Goal: Communication & Community: Answer question/provide support

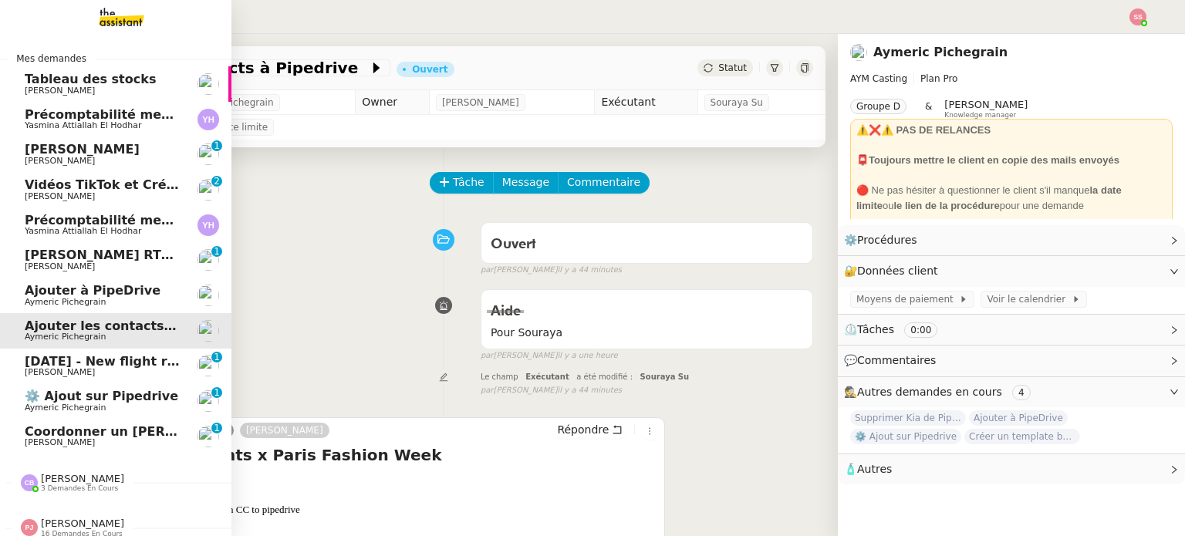
scroll to position [77, 0]
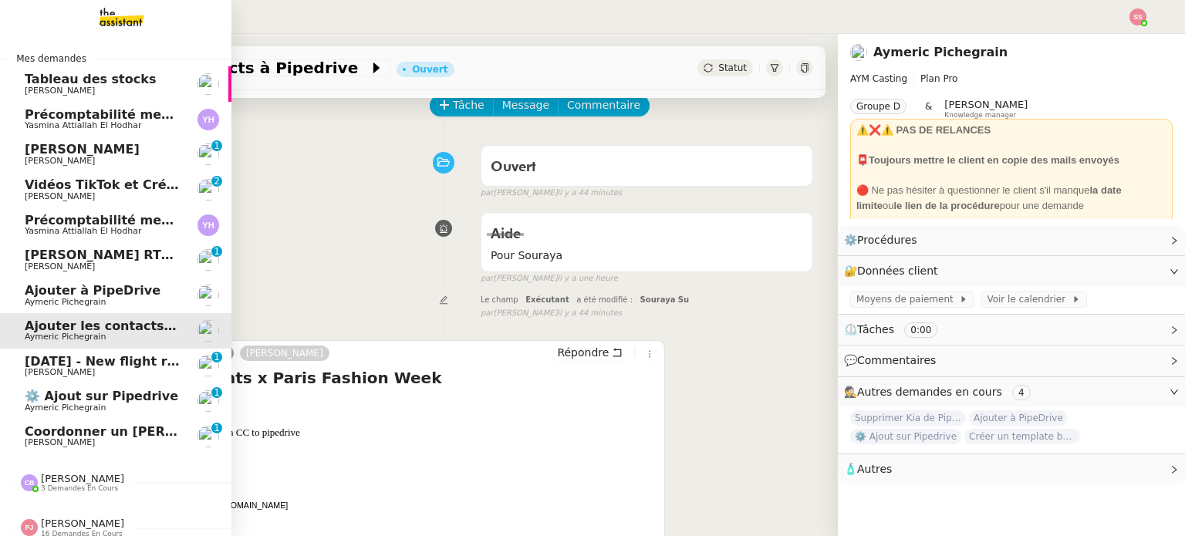
drag, startPoint x: 0, startPoint y: 0, endPoint x: 52, endPoint y: 445, distance: 448.2
click at [52, 445] on span "[PERSON_NAME]" at bounding box center [60, 442] width 70 height 10
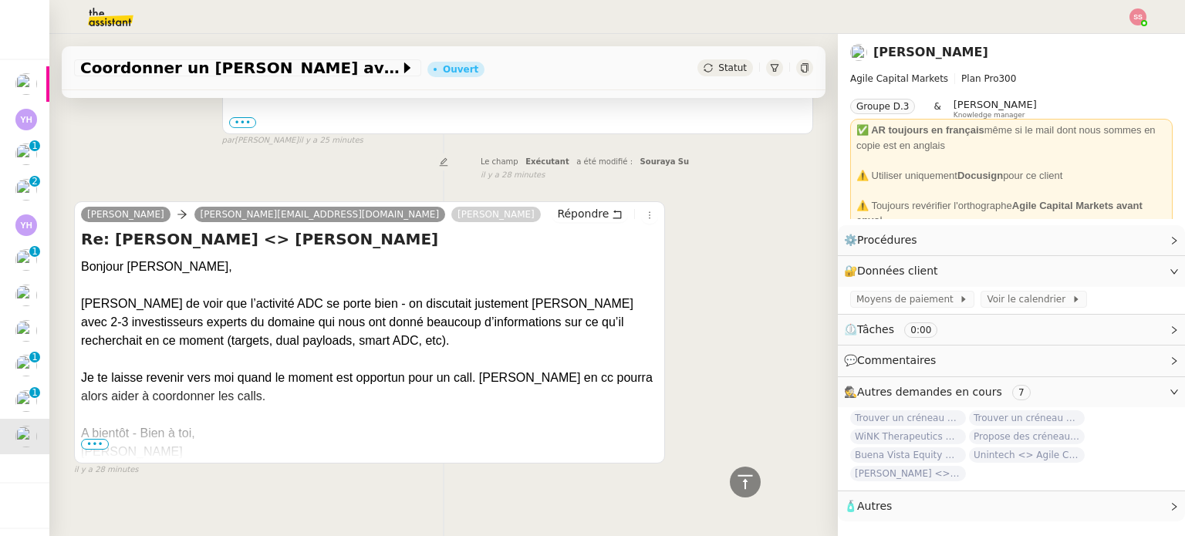
scroll to position [355, 0]
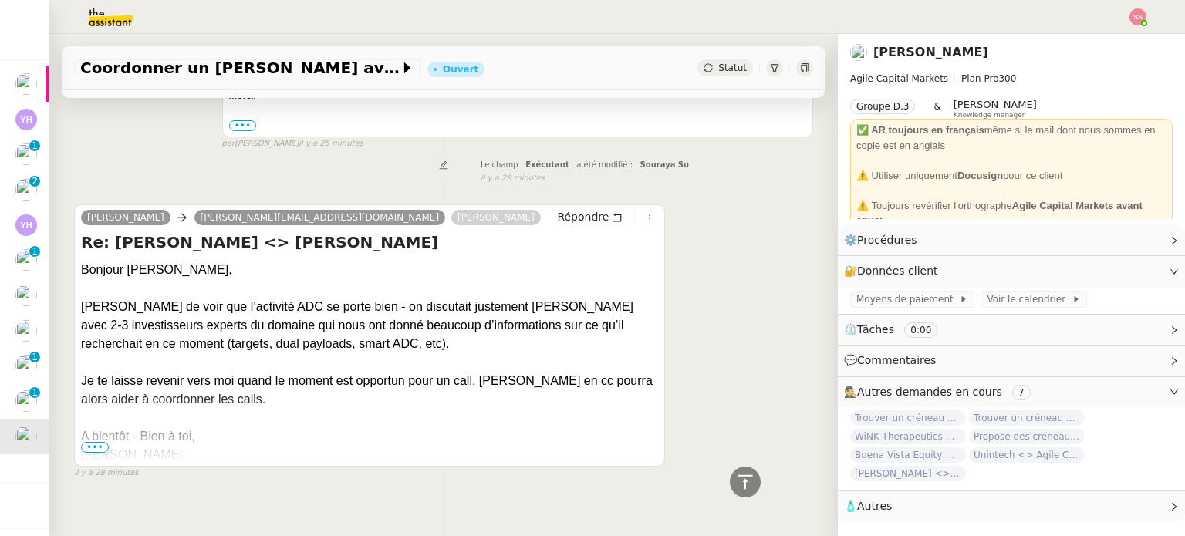
click at [84, 452] on span "•••" at bounding box center [95, 447] width 28 height 11
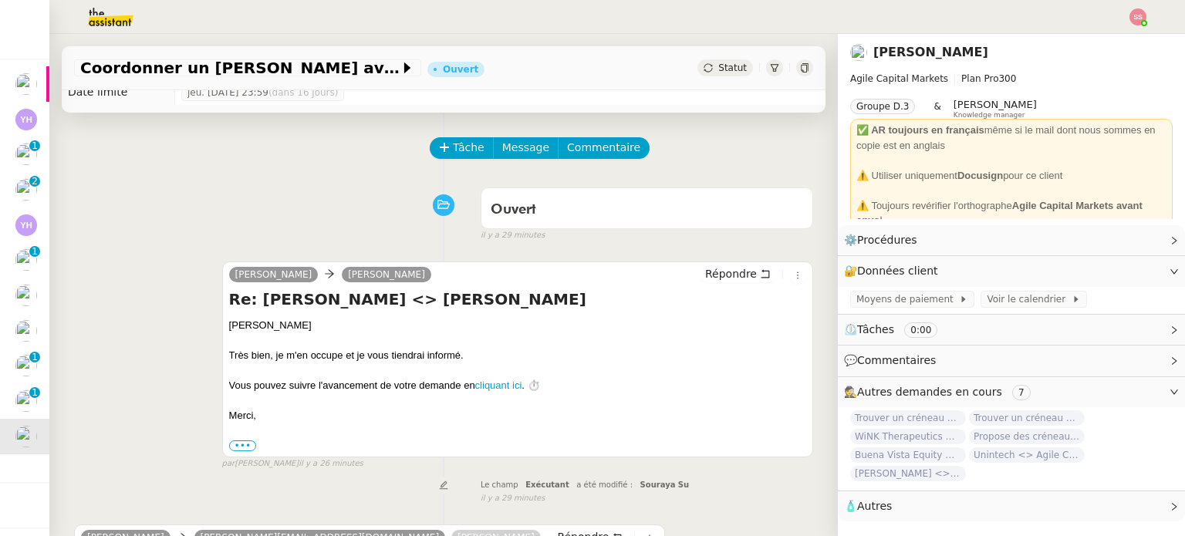
scroll to position [0, 0]
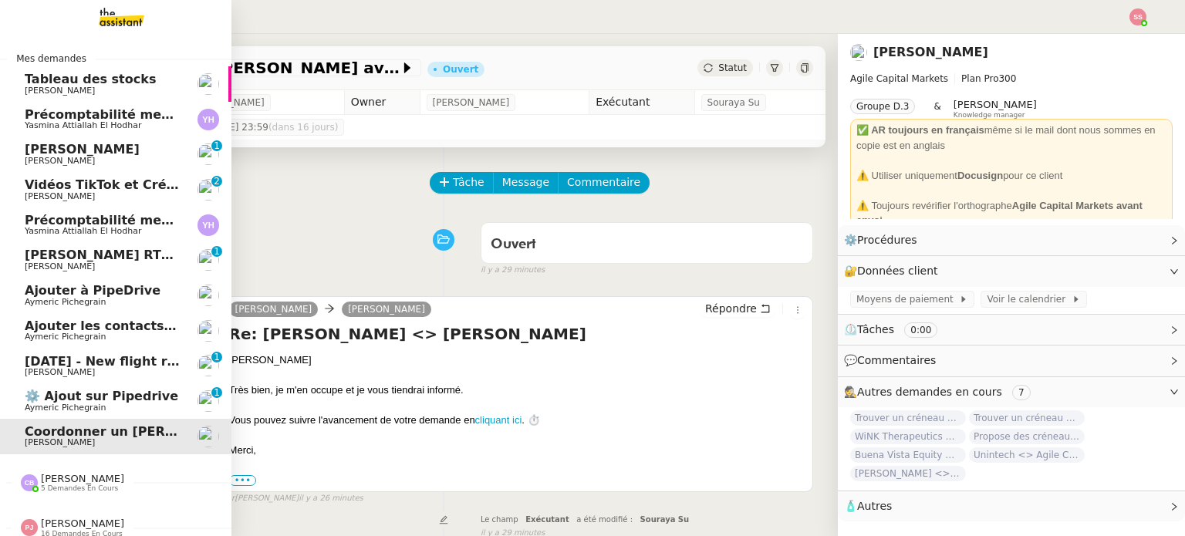
click at [127, 361] on span "[DATE] - New flight request - [MEDICAL_DATA][PERSON_NAME]" at bounding box center [242, 361] width 434 height 15
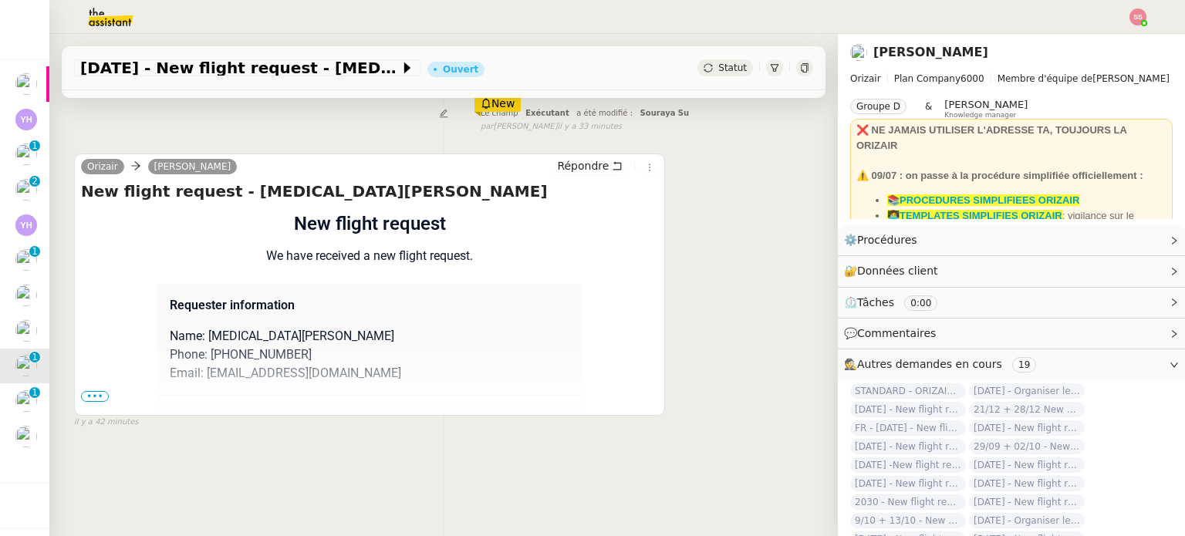
scroll to position [179, 0]
click at [89, 394] on span "•••" at bounding box center [95, 395] width 28 height 11
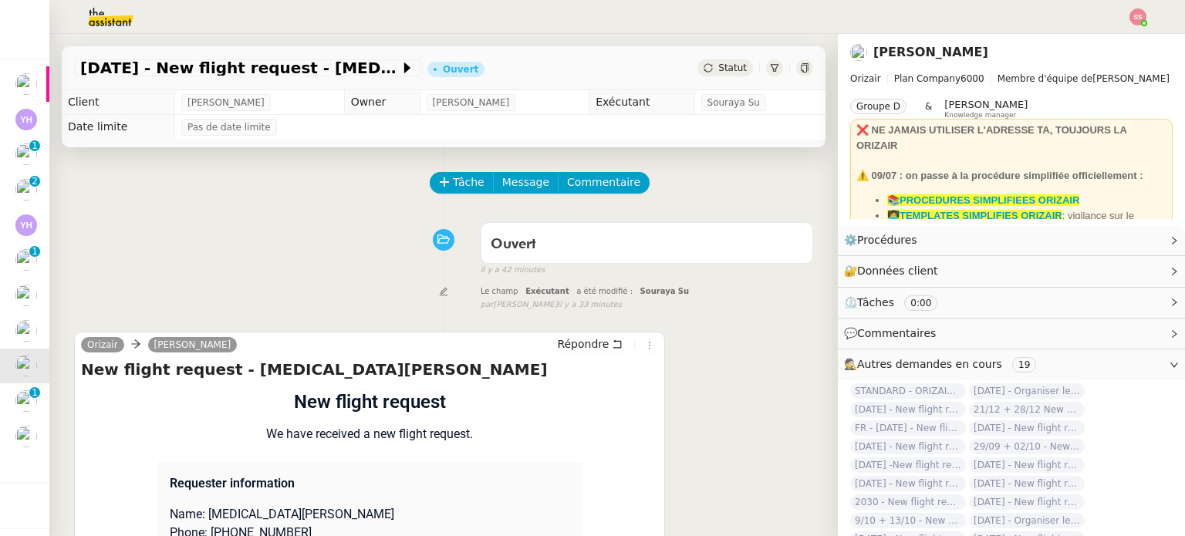
scroll to position [0, 0]
click at [441, 180] on button "Tâche" at bounding box center [462, 183] width 64 height 22
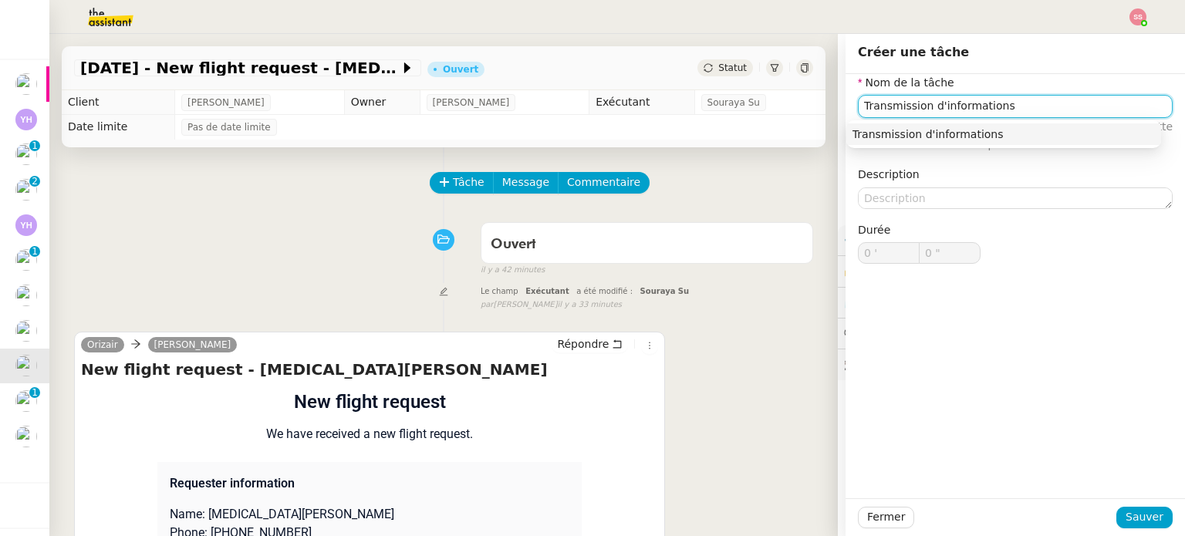
click at [857, 142] on nz-auto-option "Transmission d'informations" at bounding box center [1003, 134] width 315 height 22
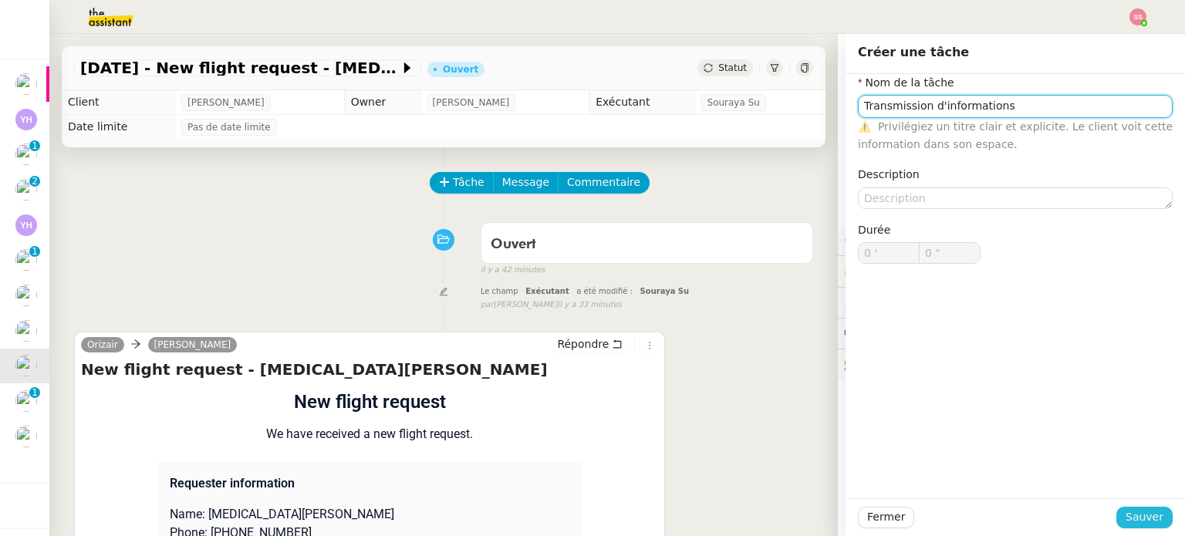
type input "Transmission d'informations"
click at [1133, 512] on span "Sauver" at bounding box center [1145, 517] width 38 height 18
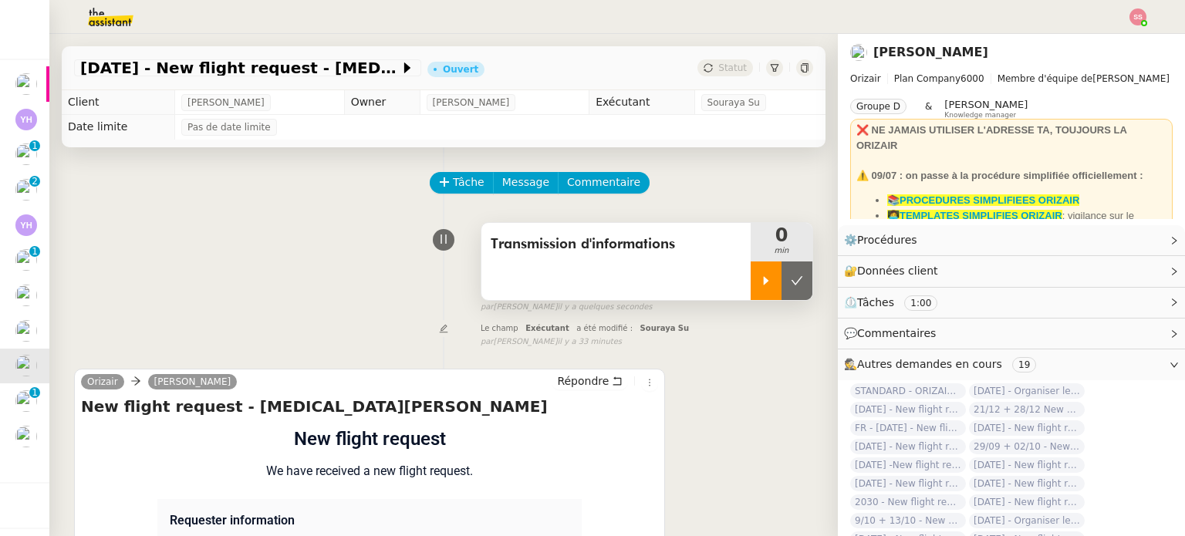
click at [760, 277] on icon at bounding box center [766, 281] width 12 height 12
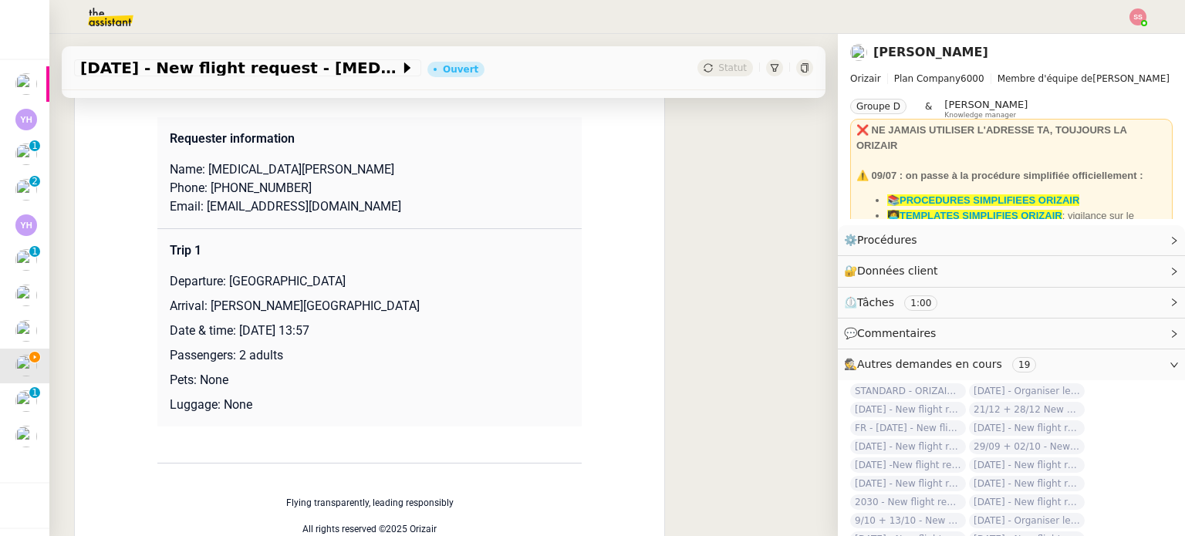
scroll to position [386, 0]
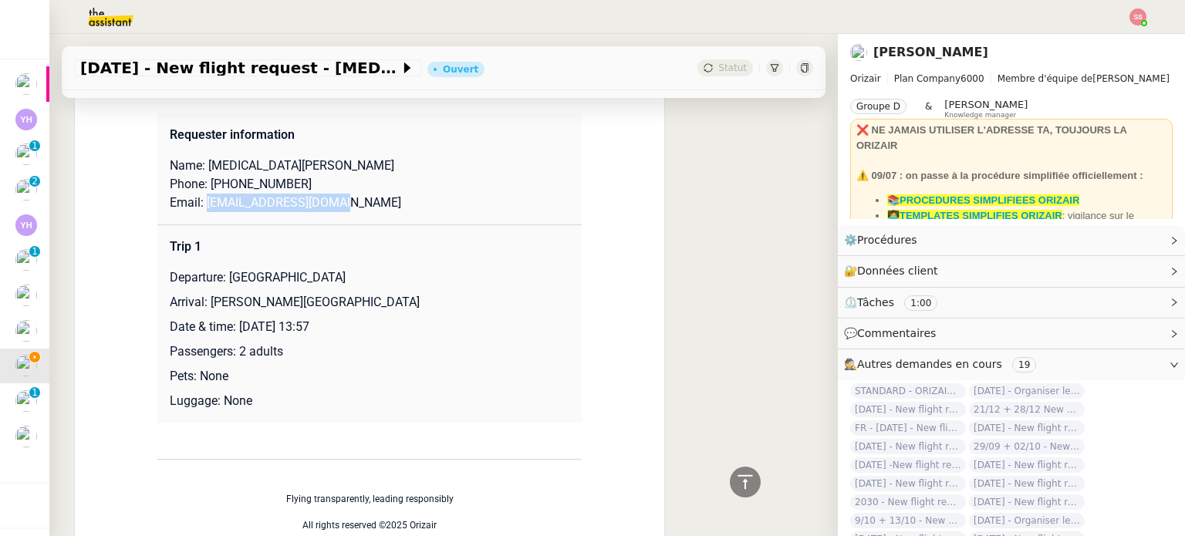
drag, startPoint x: 198, startPoint y: 204, endPoint x: 343, endPoint y: 211, distance: 145.2
click at [343, 211] on p "Email: [EMAIL_ADDRESS][DOMAIN_NAME]" at bounding box center [370, 203] width 400 height 19
copy p "[EMAIL_ADDRESS][DOMAIN_NAME]"
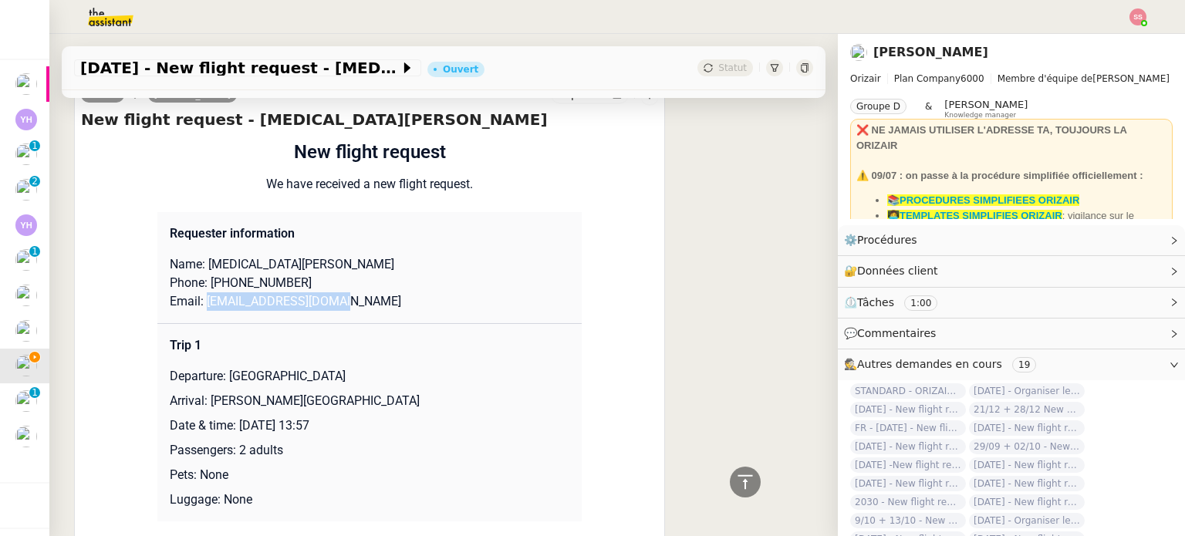
scroll to position [0, 0]
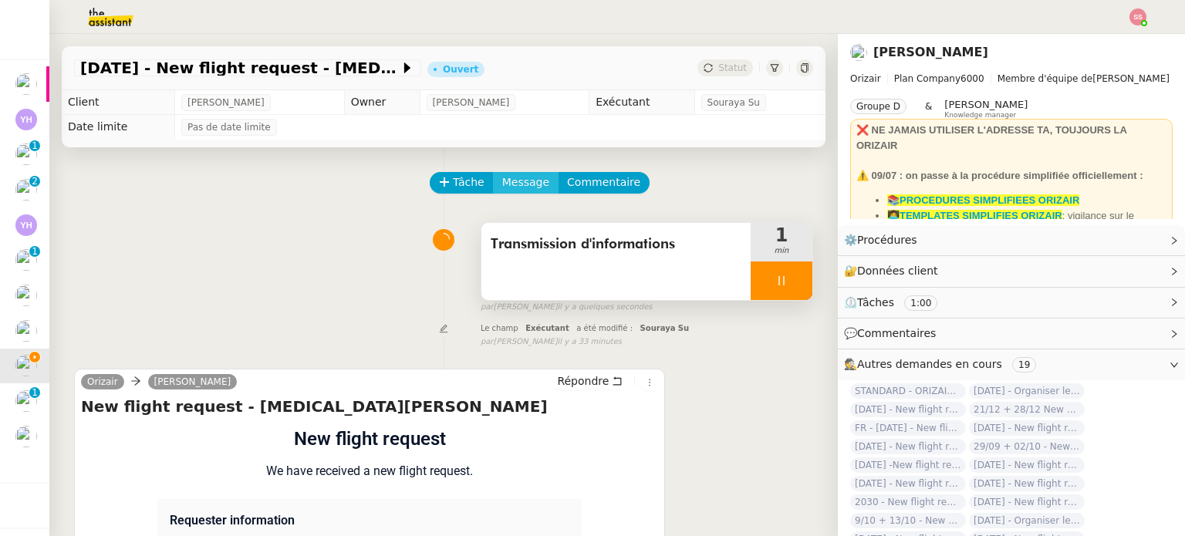
click at [515, 178] on span "Message" at bounding box center [525, 183] width 47 height 18
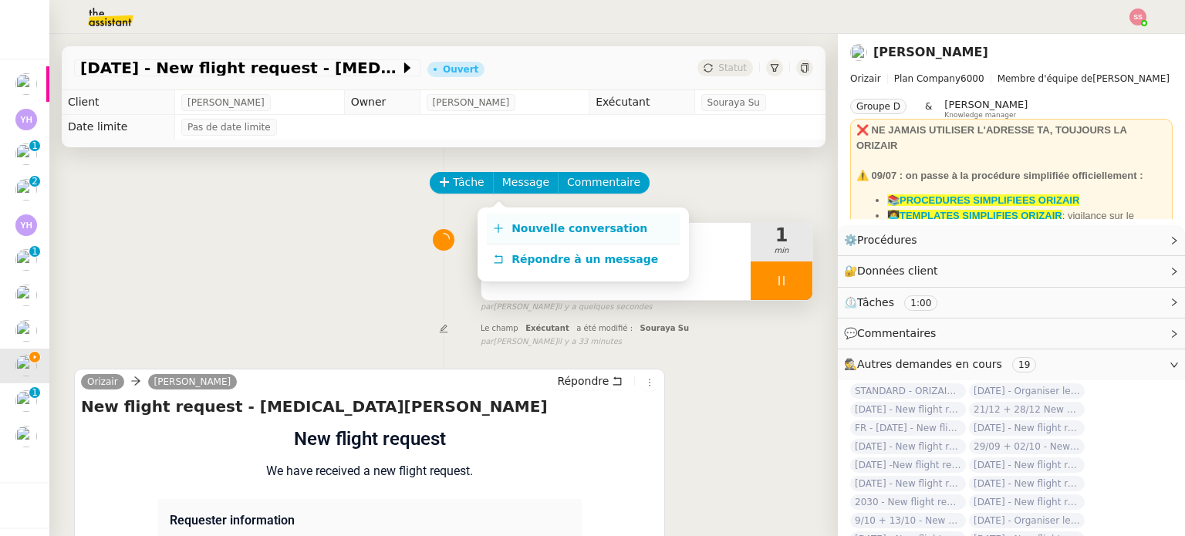
click at [535, 225] on span "Nouvelle conversation" at bounding box center [579, 228] width 136 height 12
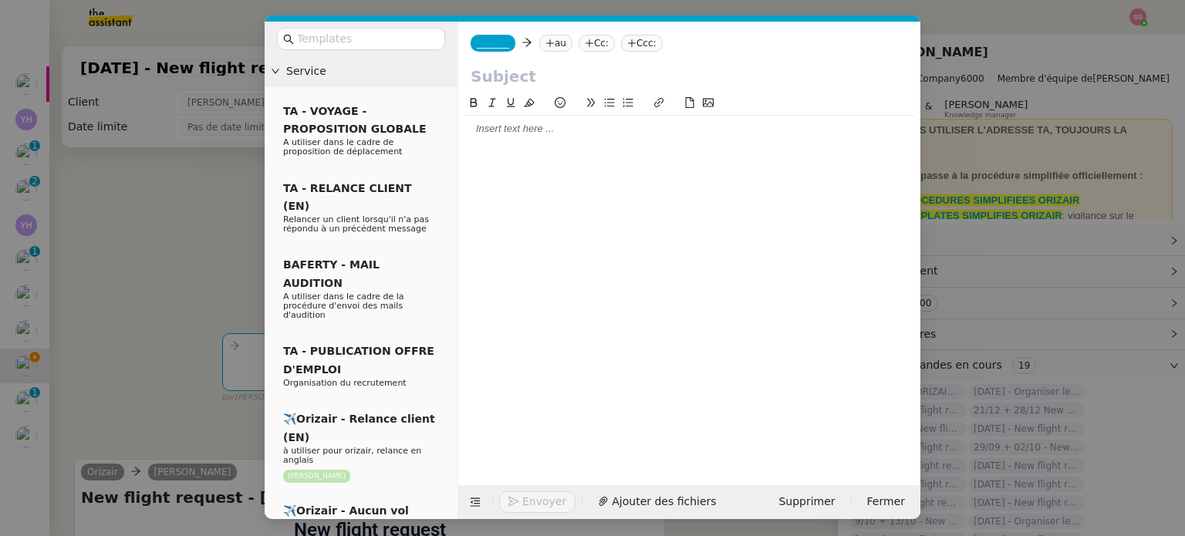
click at [550, 49] on nz-tag "au" at bounding box center [555, 43] width 33 height 17
paste input "[EMAIL_ADDRESS][DOMAIN_NAME]"
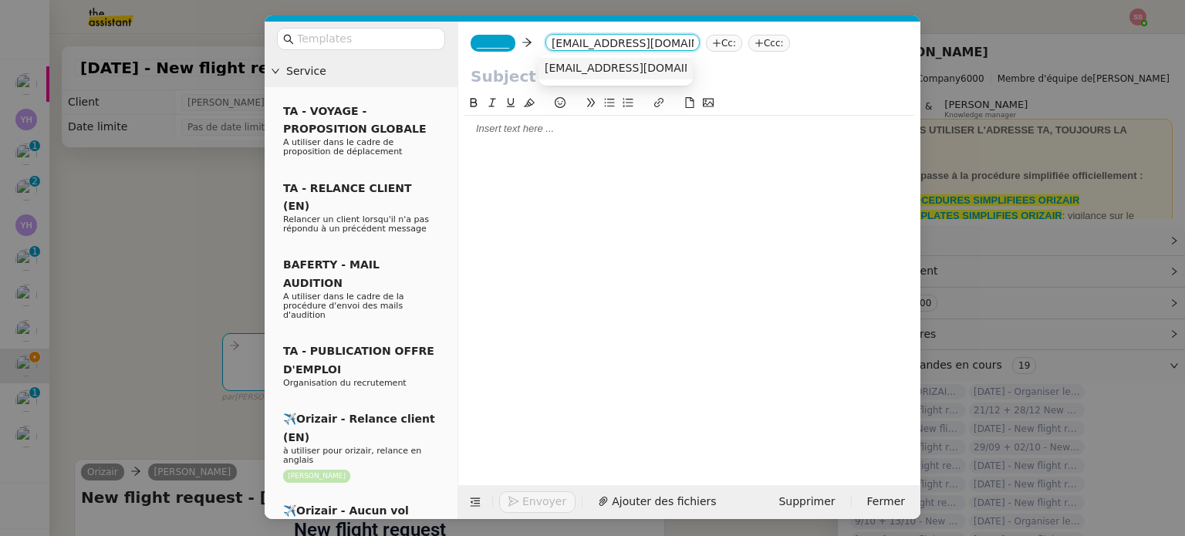
type input "[EMAIL_ADDRESS][DOMAIN_NAME]"
click at [569, 74] on span "[EMAIL_ADDRESS][DOMAIN_NAME]" at bounding box center [639, 68] width 189 height 12
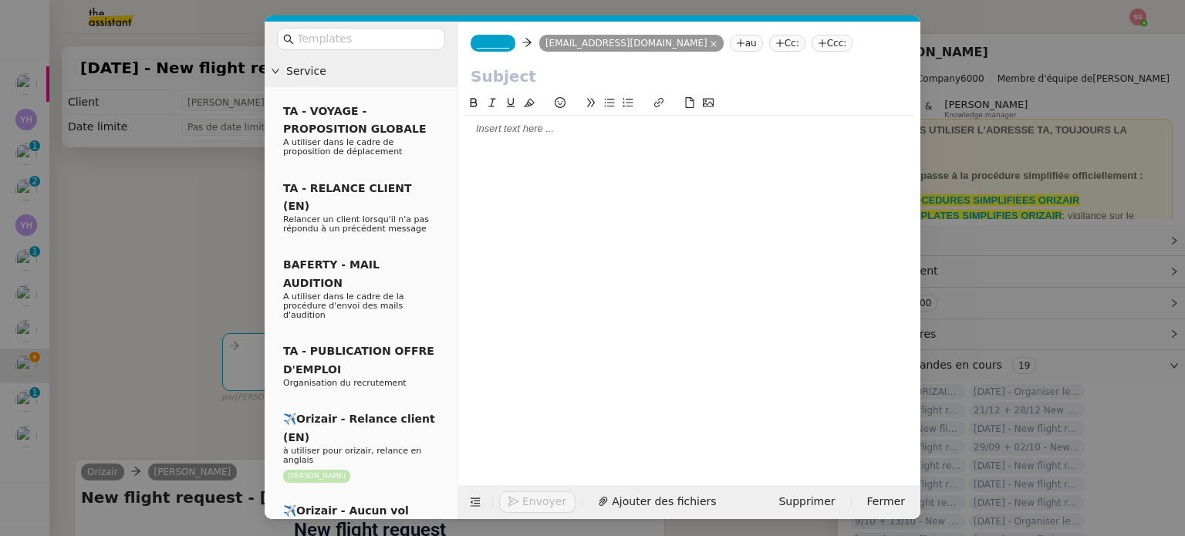
click at [494, 40] on span "_______" at bounding box center [493, 43] width 32 height 11
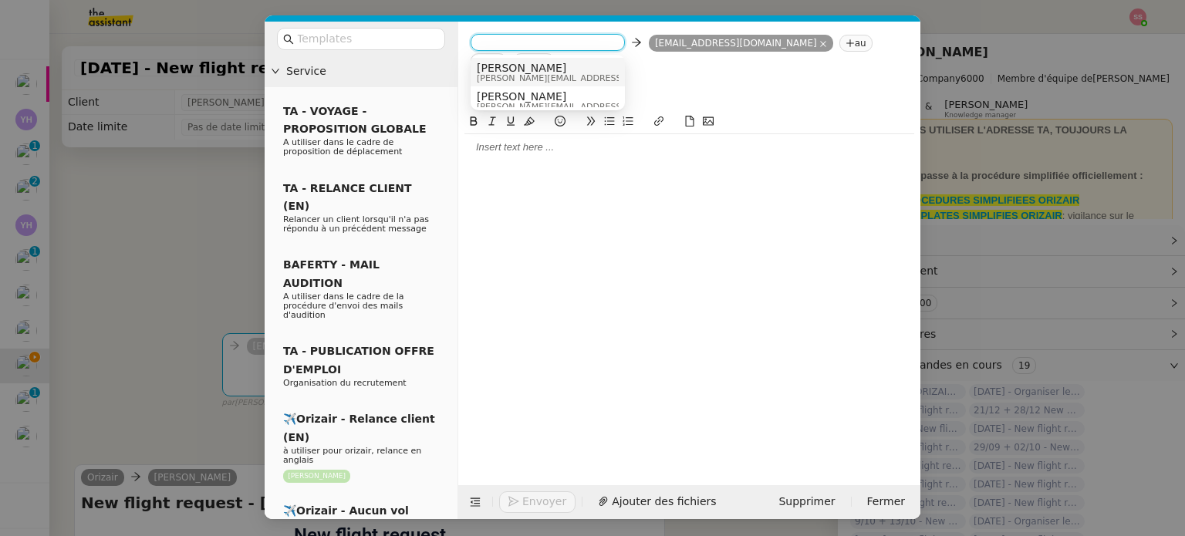
drag, startPoint x: 509, startPoint y: 73, endPoint x: 649, endPoint y: 46, distance: 142.4
click at [511, 74] on span "[PERSON_NAME][EMAIL_ADDRESS][DOMAIN_NAME]" at bounding box center [586, 78] width 219 height 8
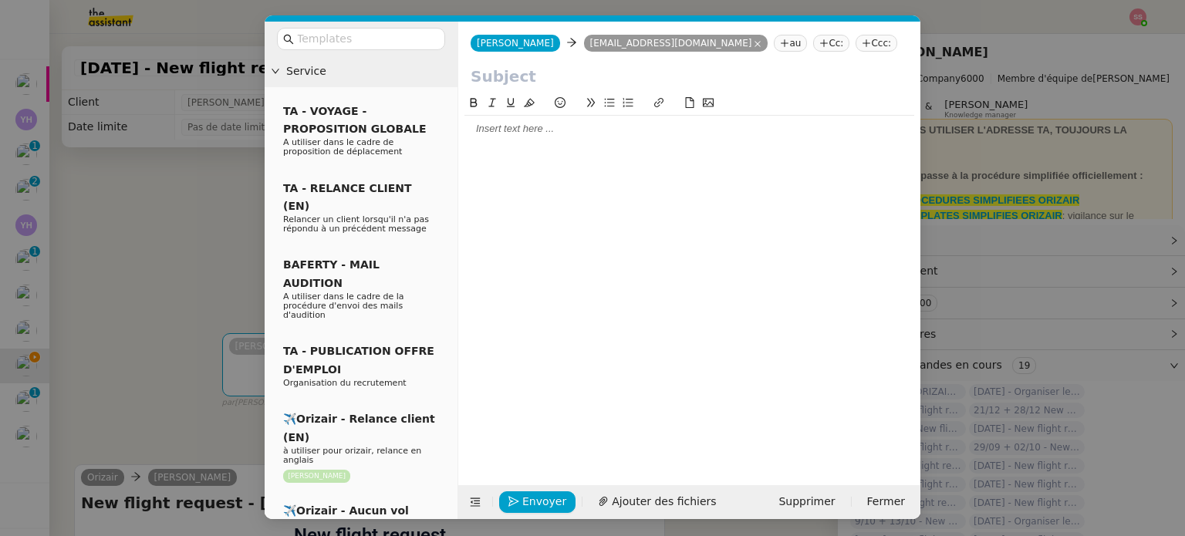
click at [862, 42] on icon at bounding box center [866, 43] width 9 height 9
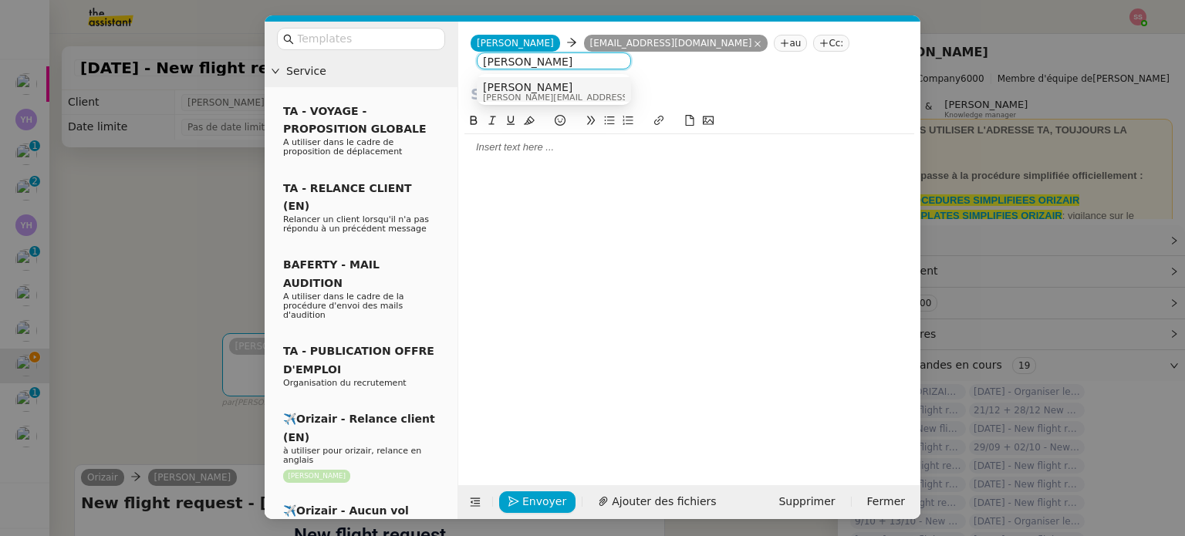
type input "[PERSON_NAME]"
click at [586, 89] on div "[PERSON_NAME] [PERSON_NAME][EMAIL_ADDRESS][DOMAIN_NAME]" at bounding box center [554, 91] width 142 height 21
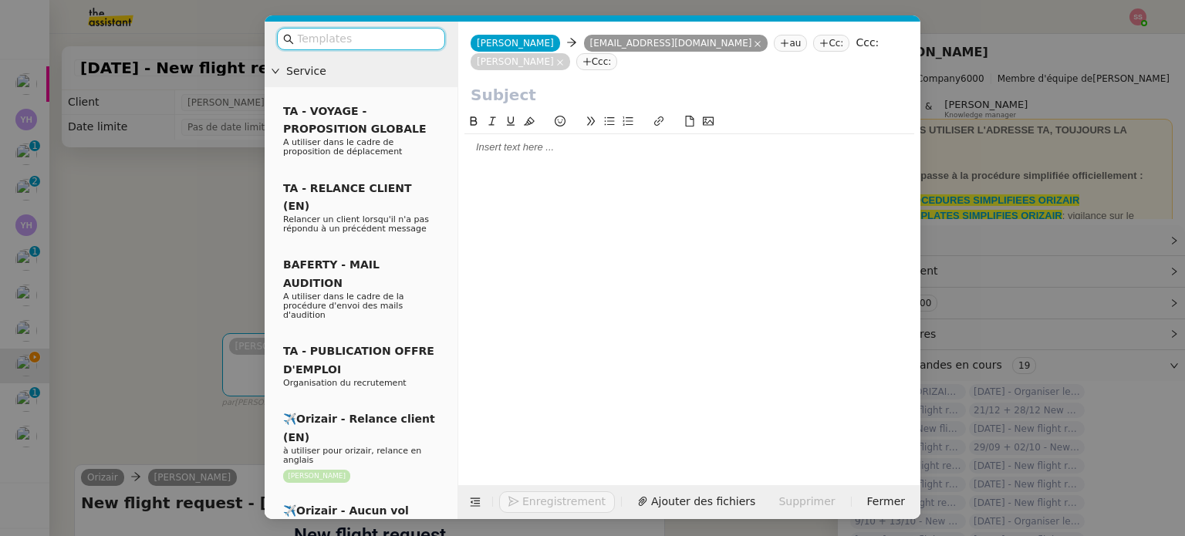
click at [410, 46] on input "text" at bounding box center [366, 39] width 139 height 18
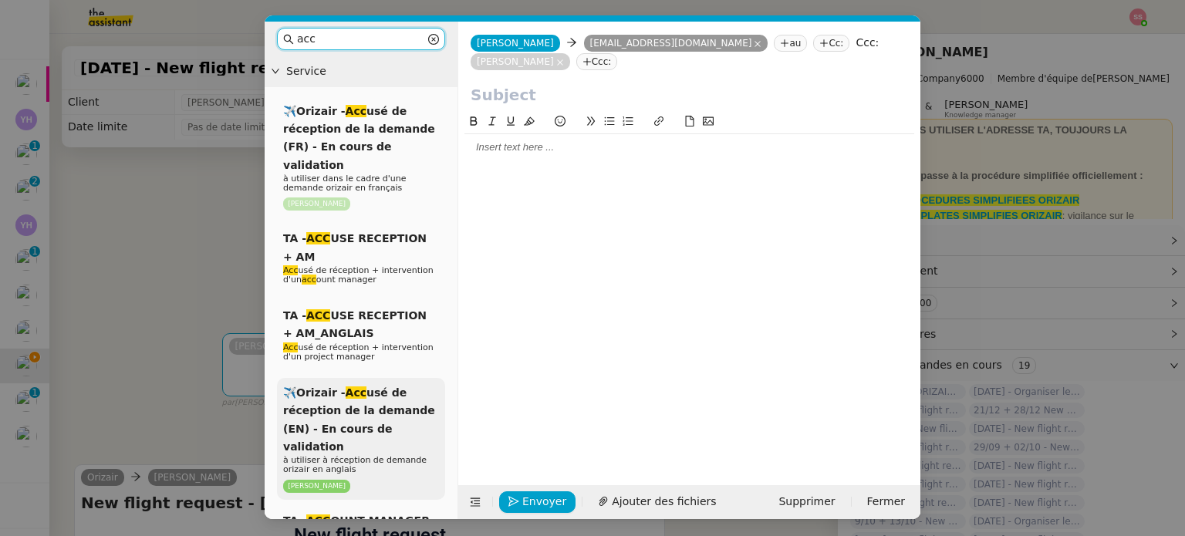
type input "acc"
click at [386, 387] on span "✈️Orizair - Acc usé de réception de la demande (EN) - En cours de validation" at bounding box center [359, 420] width 152 height 66
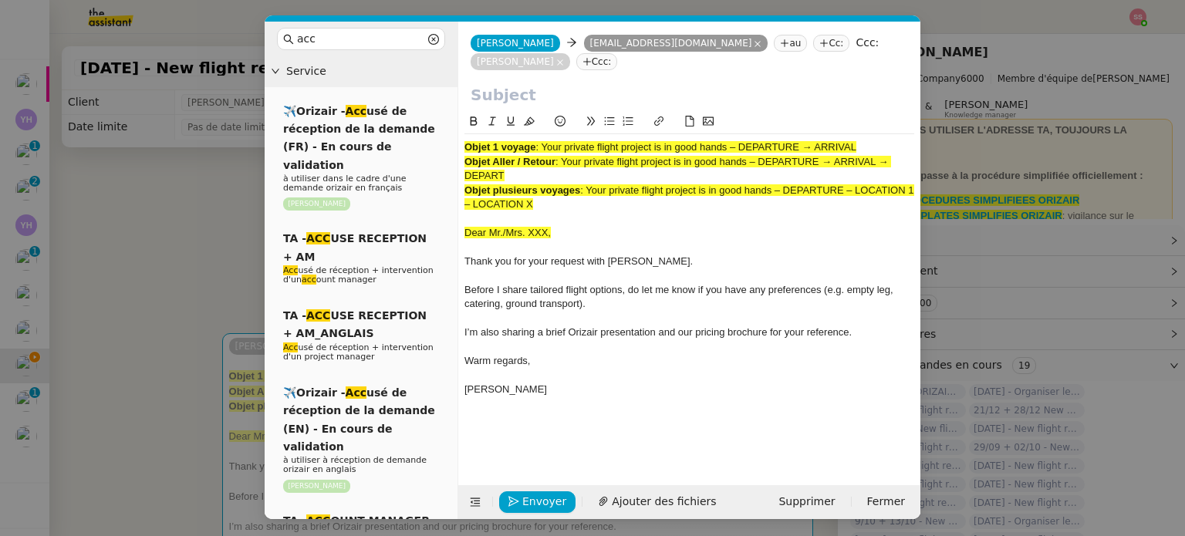
drag, startPoint x: 542, startPoint y: 130, endPoint x: 917, endPoint y: 101, distance: 375.3
click at [917, 113] on nz-spin "Objet 1 voyage : Your private flight project is in good hands – DEPARTURE → ARR…" at bounding box center [689, 290] width 462 height 355
click at [621, 83] on input "text" at bounding box center [689, 94] width 437 height 23
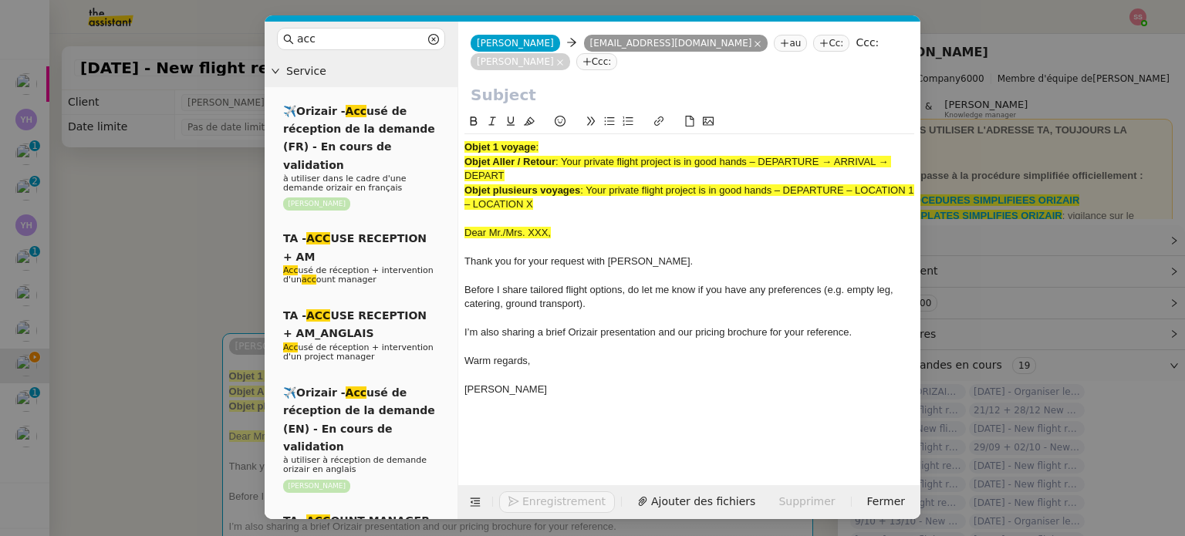
paste input "Your private flight project is in good hands – DEPARTURE → ARRIVAL"
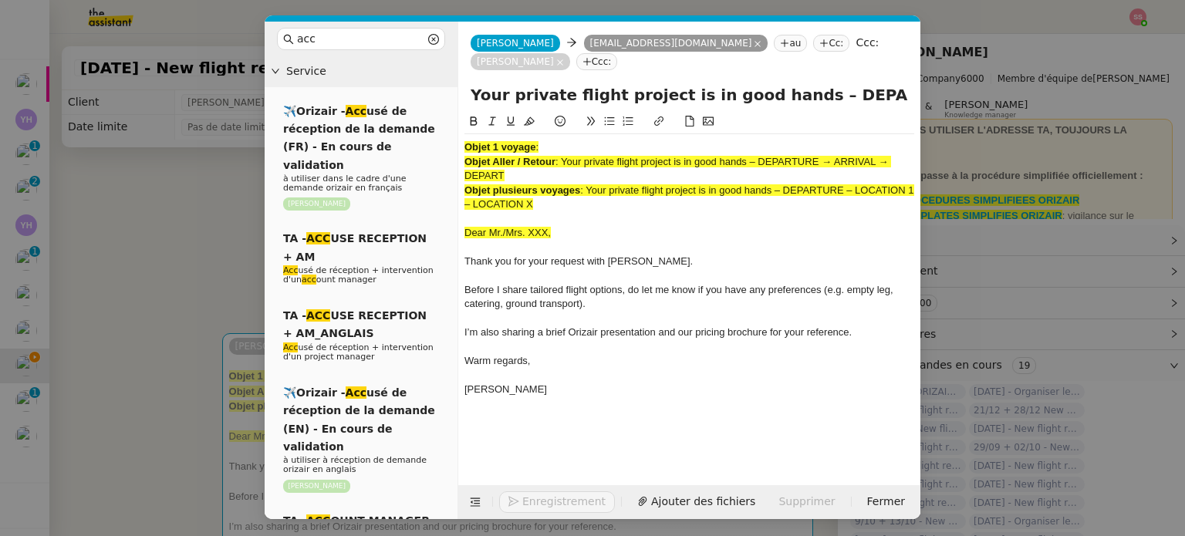
scroll to position [0, 66]
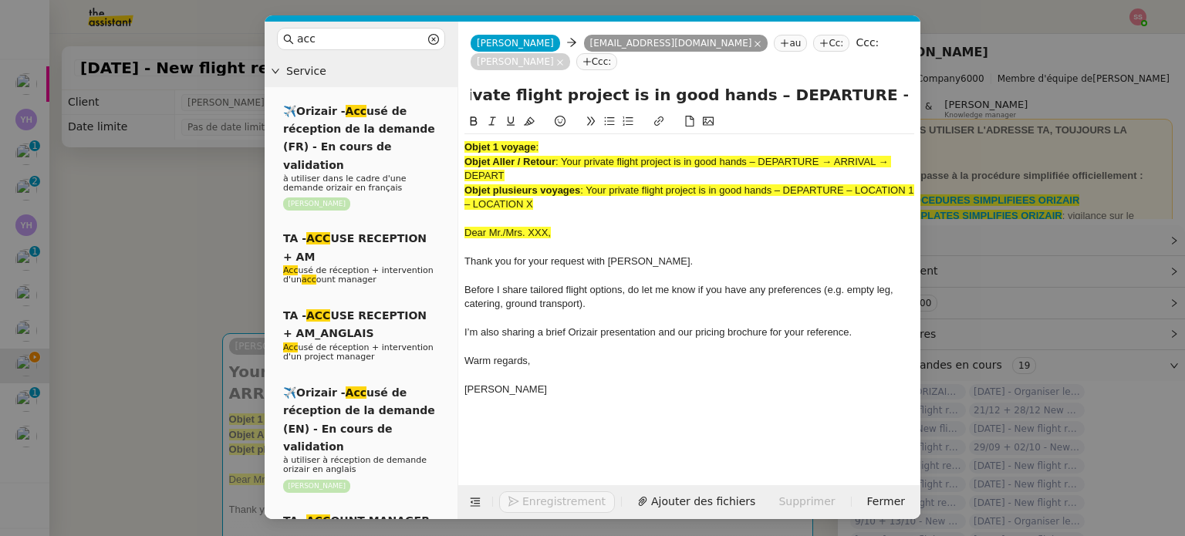
type input "Your private flight project is in good hands – DEPARTURE → ARRIVAL"
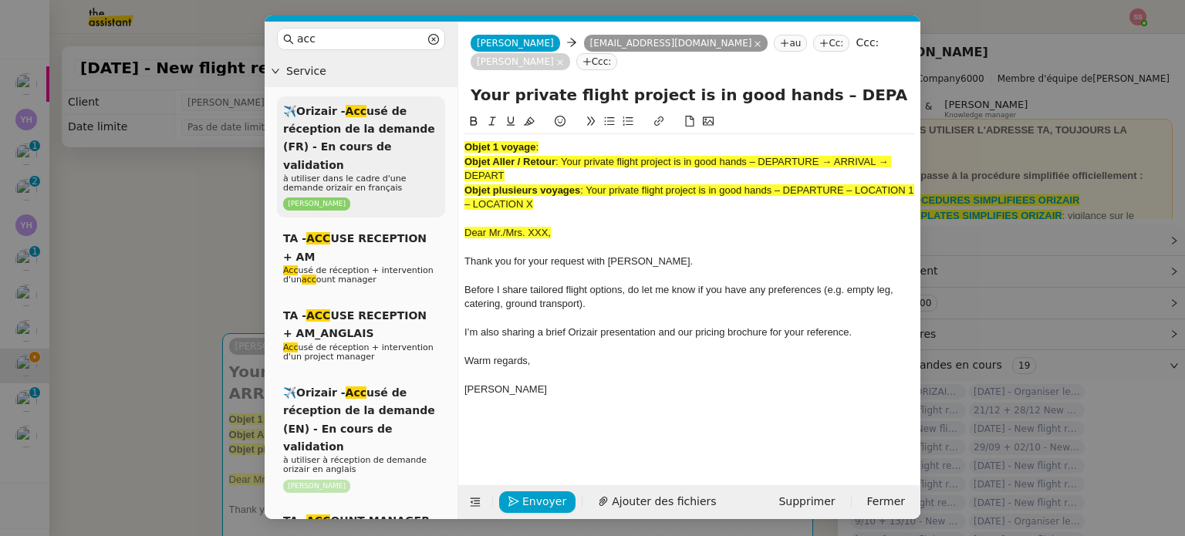
drag, startPoint x: 546, startPoint y: 188, endPoint x: 441, endPoint y: 118, distance: 126.2
click at [441, 118] on nz-layout "acc Service ✈️Orizair - Acc usé de réception de la demande (FR) - En cours de v…" at bounding box center [593, 271] width 656 height 498
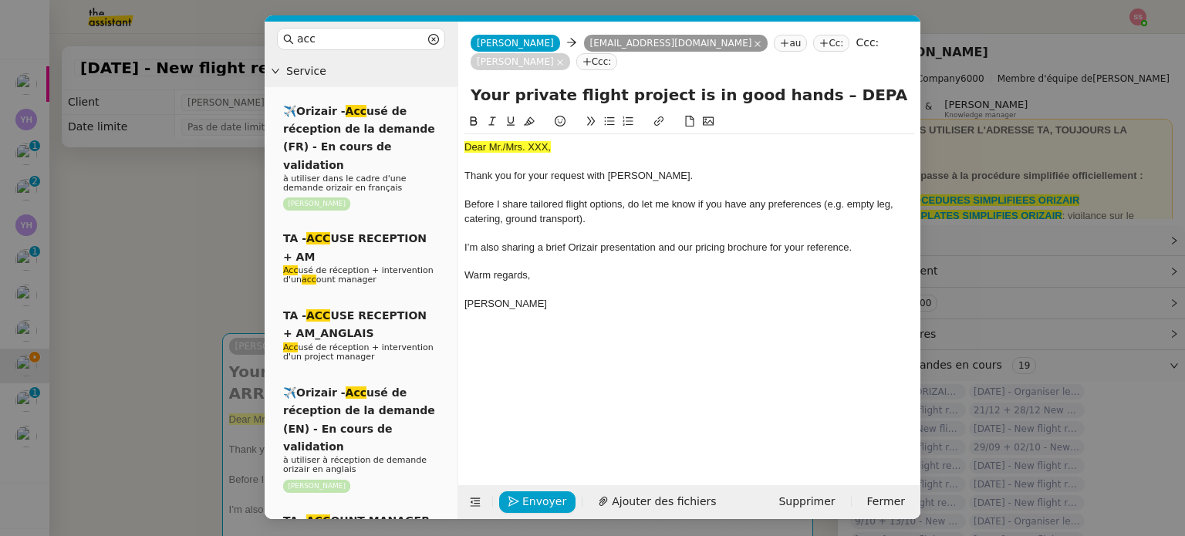
click at [152, 282] on nz-modal-container "acc Service ✈️Orizair - Acc usé de réception de la demande (FR) - En cours de v…" at bounding box center [592, 268] width 1185 height 536
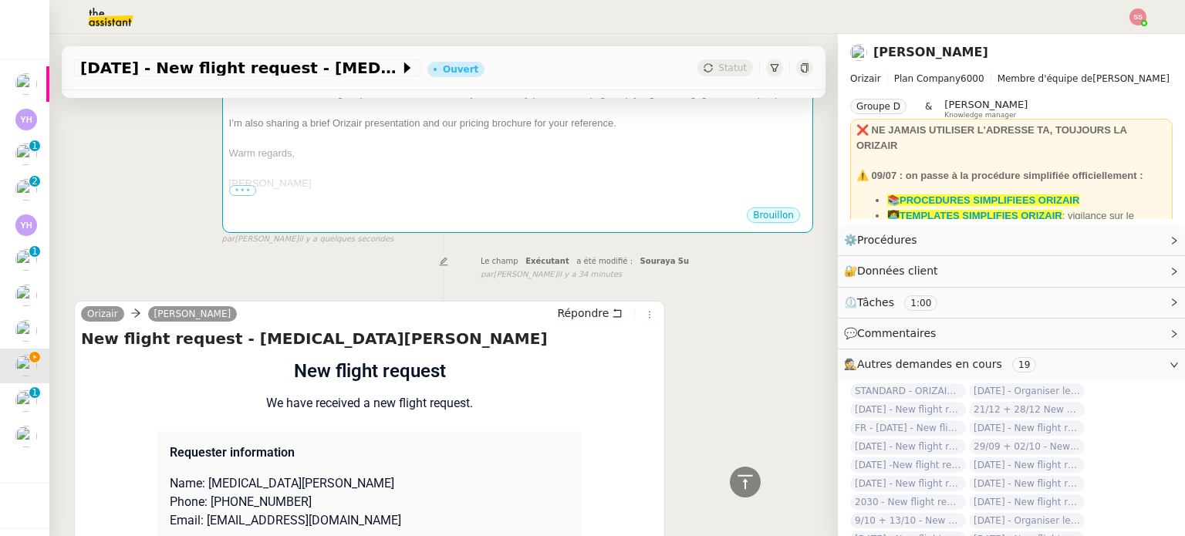
scroll to position [617, 0]
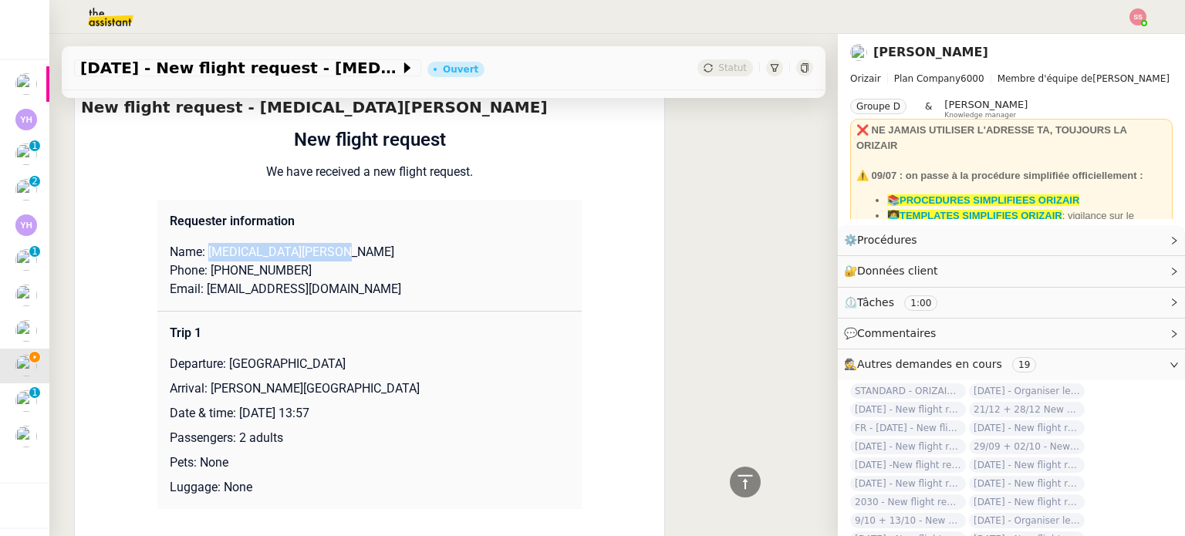
drag, startPoint x: 201, startPoint y: 231, endPoint x: 394, endPoint y: 227, distance: 193.7
click at [394, 243] on p "Name: [MEDICAL_DATA][PERSON_NAME]" at bounding box center [370, 252] width 400 height 19
copy p "[MEDICAL_DATA][PERSON_NAME]"
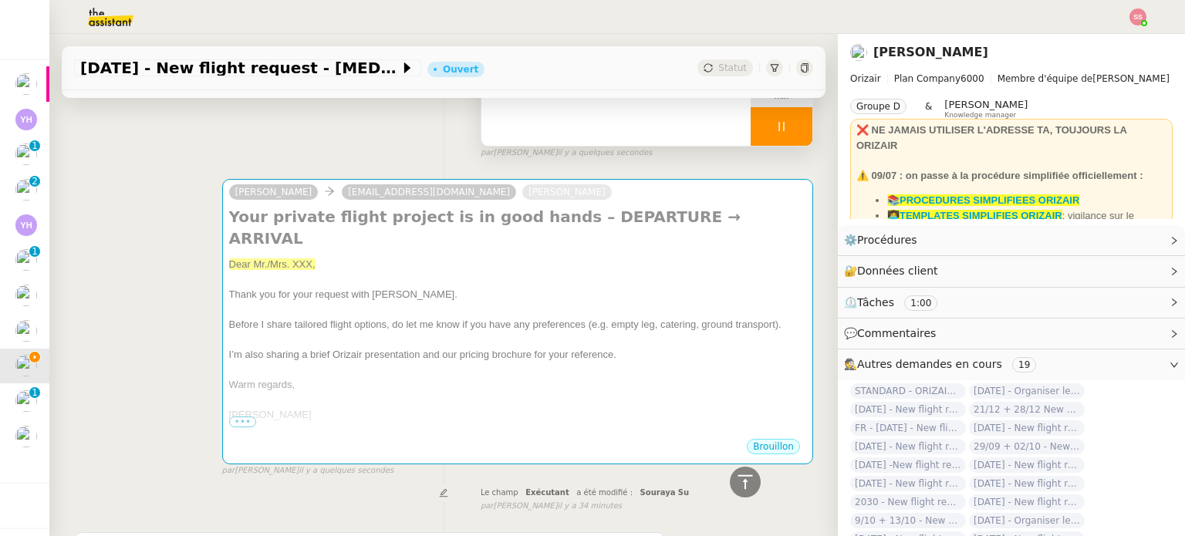
scroll to position [154, 0]
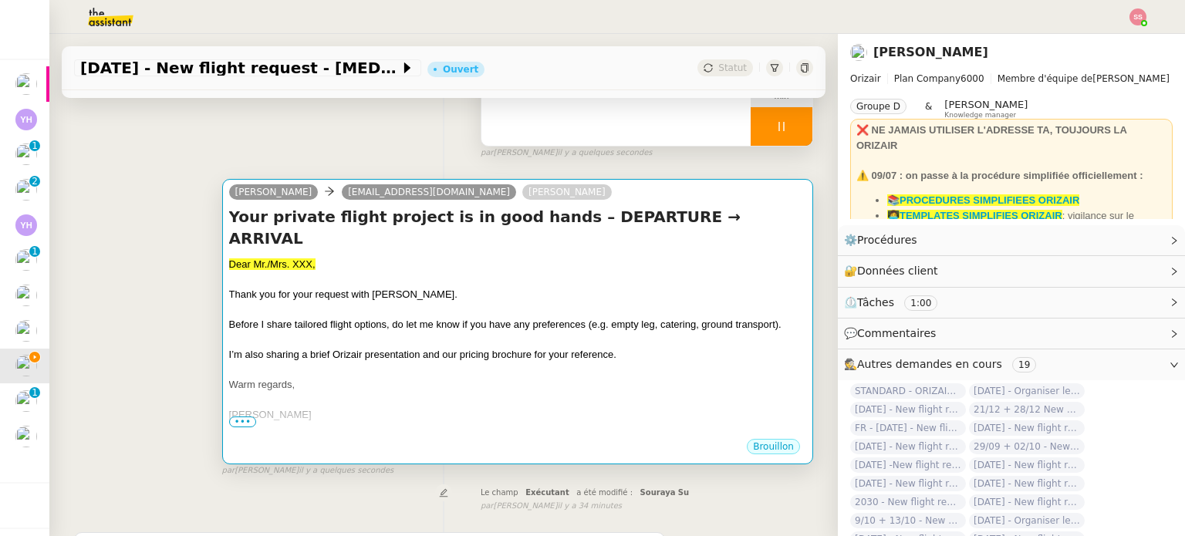
click at [391, 289] on span "Thank you for your request with [PERSON_NAME]." at bounding box center [343, 295] width 228 height 12
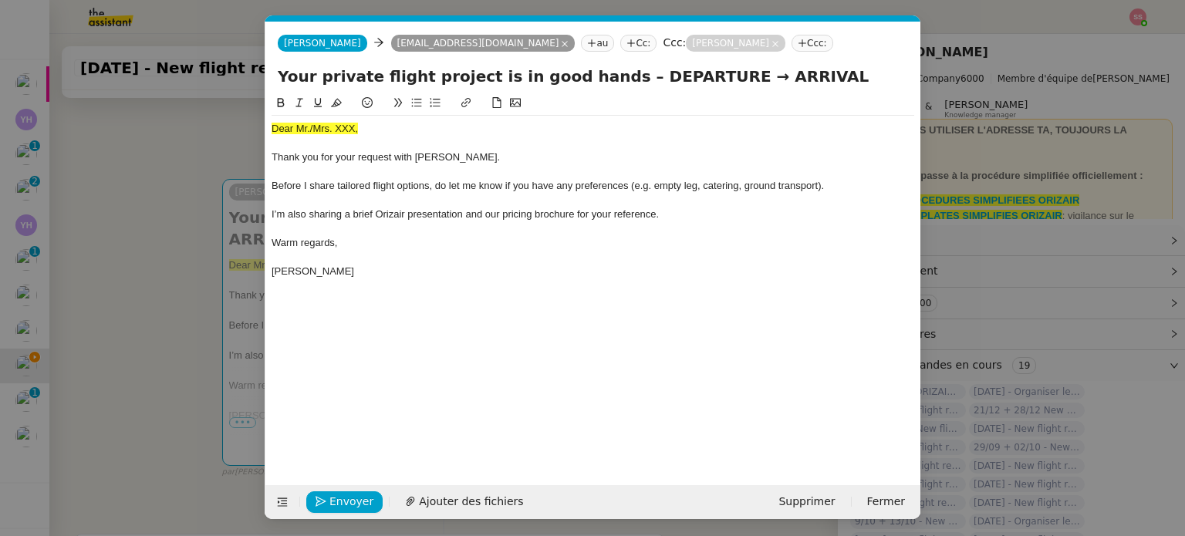
scroll to position [0, 47]
click at [312, 120] on div "Dear Mr./Mrs. XXX, Thank you for your request with [PERSON_NAME]. Before I shar…" at bounding box center [593, 200] width 643 height 169
click at [333, 108] on icon at bounding box center [336, 102] width 11 height 11
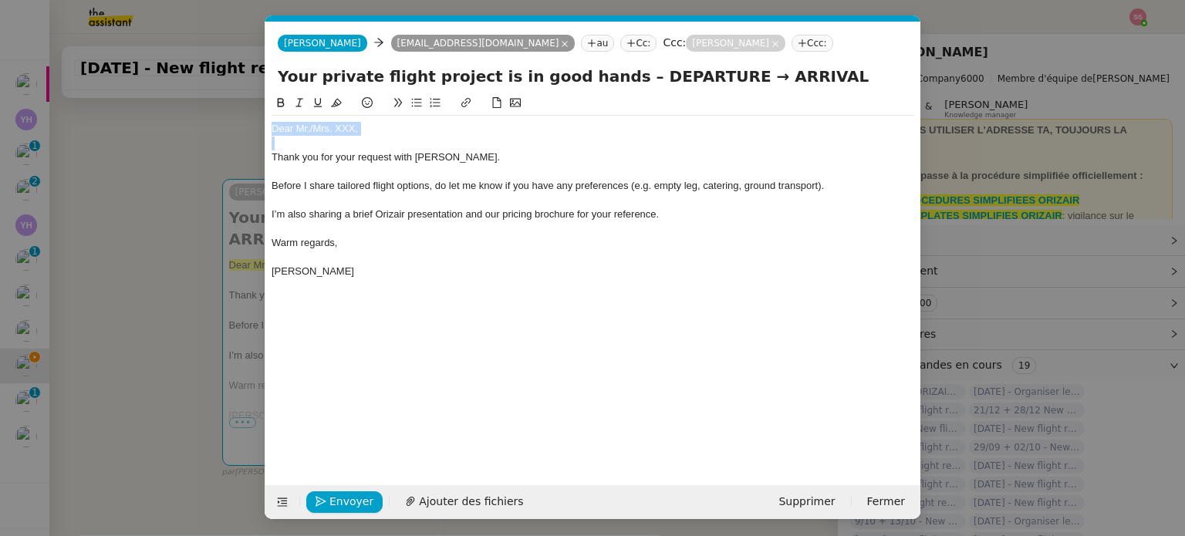
click at [365, 120] on div "Dear Mr./Mrs. XXX, Thank you for your request with [PERSON_NAME]. Before I shar…" at bounding box center [593, 200] width 643 height 169
drag, startPoint x: 373, startPoint y: 131, endPoint x: 296, endPoint y: 126, distance: 76.6
click at [296, 126] on div "Dear Mr./Mrs. XXX," at bounding box center [593, 129] width 643 height 14
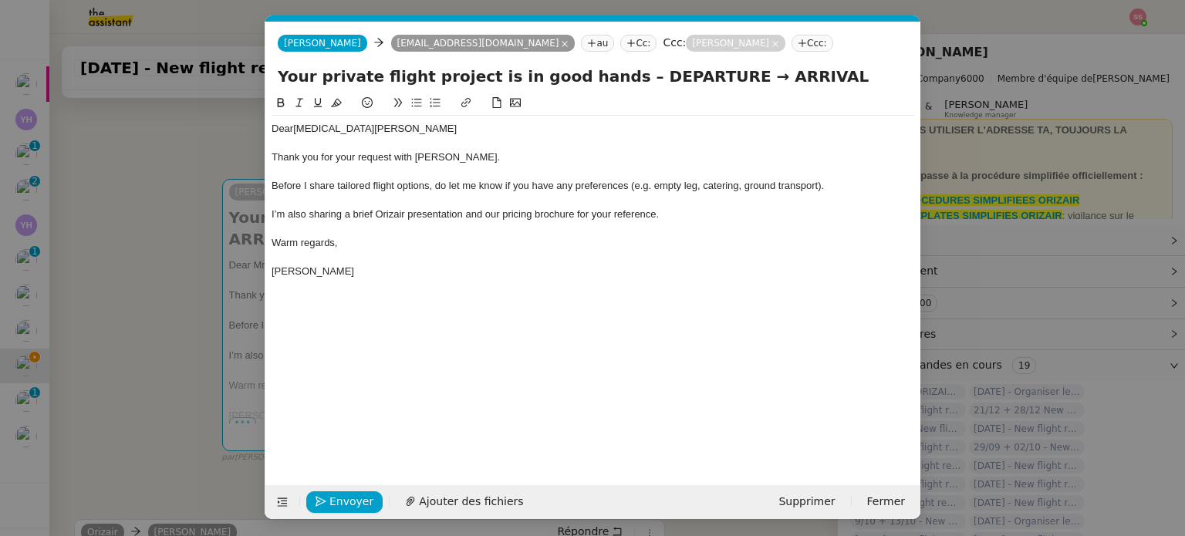
scroll to position [0, 0]
click at [468, 496] on span "Ajouter des fichiers" at bounding box center [471, 502] width 104 height 18
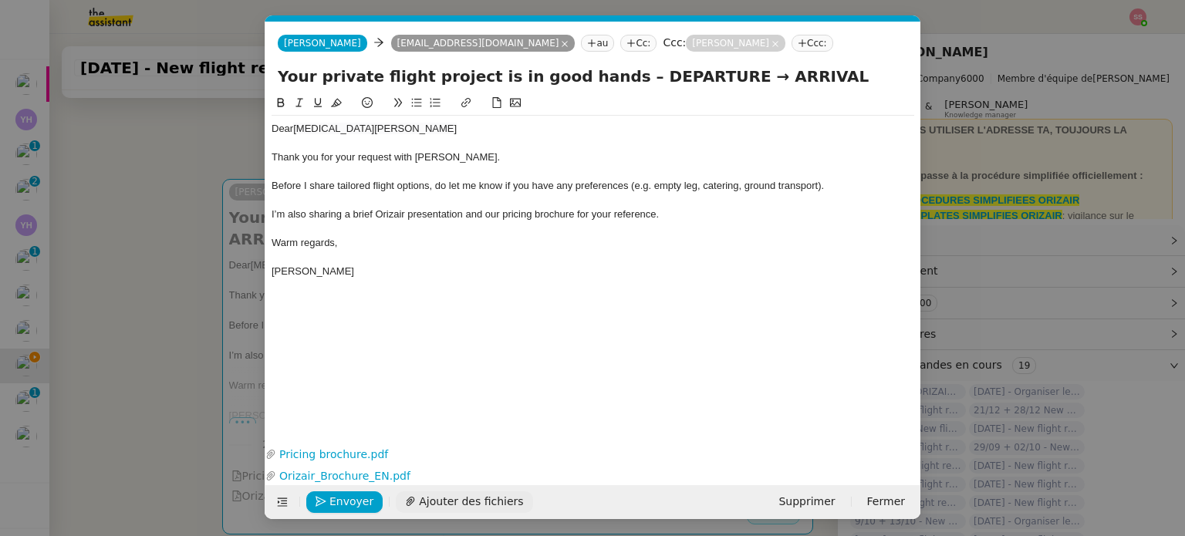
scroll to position [1, 0]
click at [222, 355] on nz-modal-container "acc Service ✈️Orizair - Acc usé de réception de la demande (FR) - En cours de v…" at bounding box center [592, 268] width 1185 height 536
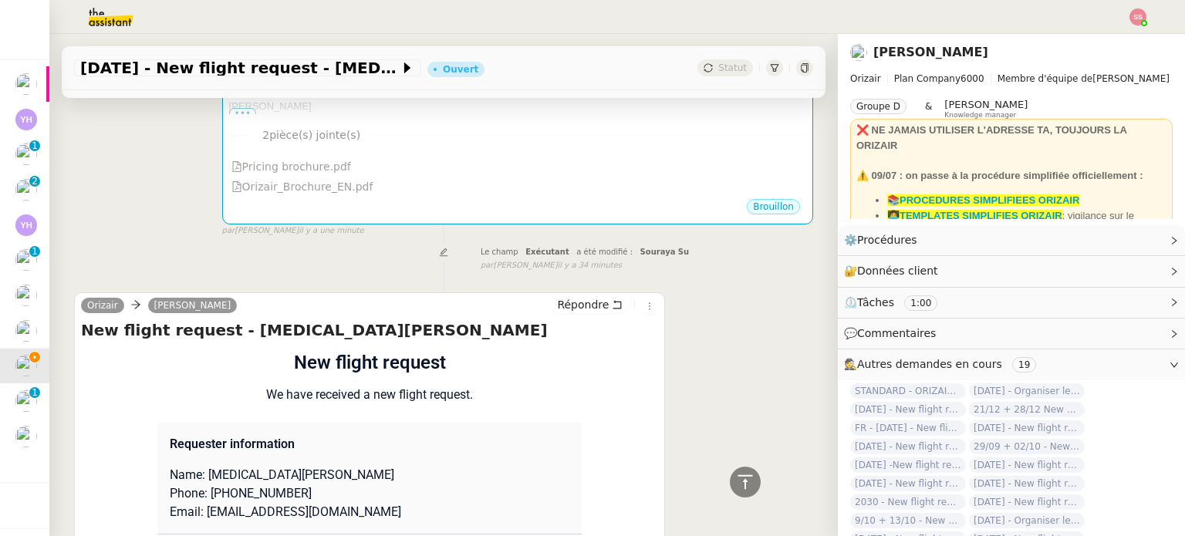
scroll to position [617, 0]
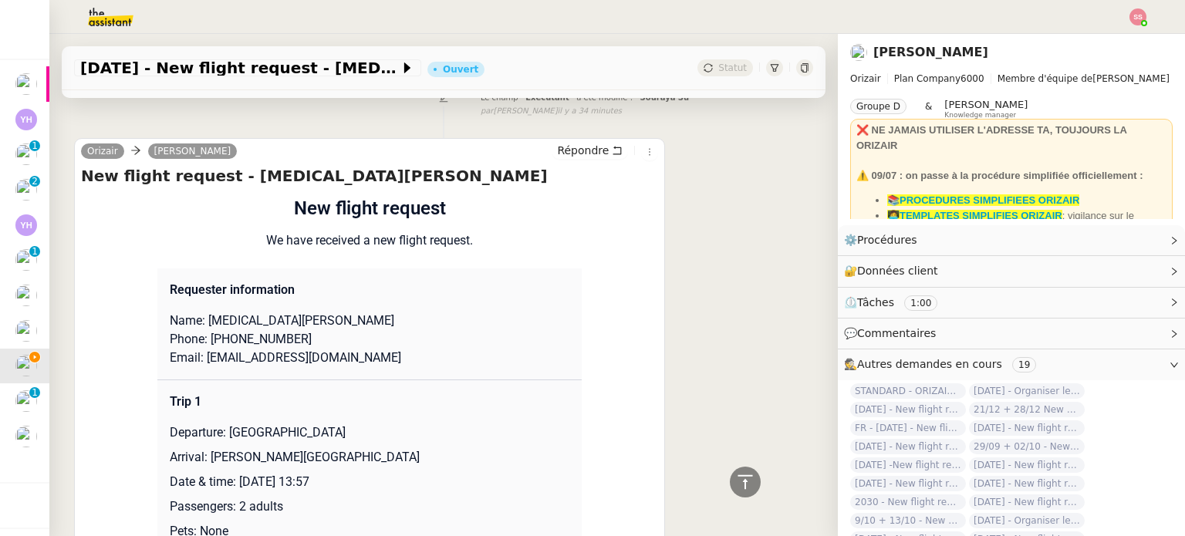
drag, startPoint x: 225, startPoint y: 410, endPoint x: 437, endPoint y: 403, distance: 211.5
click at [437, 403] on td "Trip 1 Departure: [PERSON_NAME][GEOGRAPHIC_DATA] Arrival: [PERSON_NAME][GEOGRAP…" at bounding box center [369, 479] width 424 height 198
copy p "[GEOGRAPHIC_DATA]"
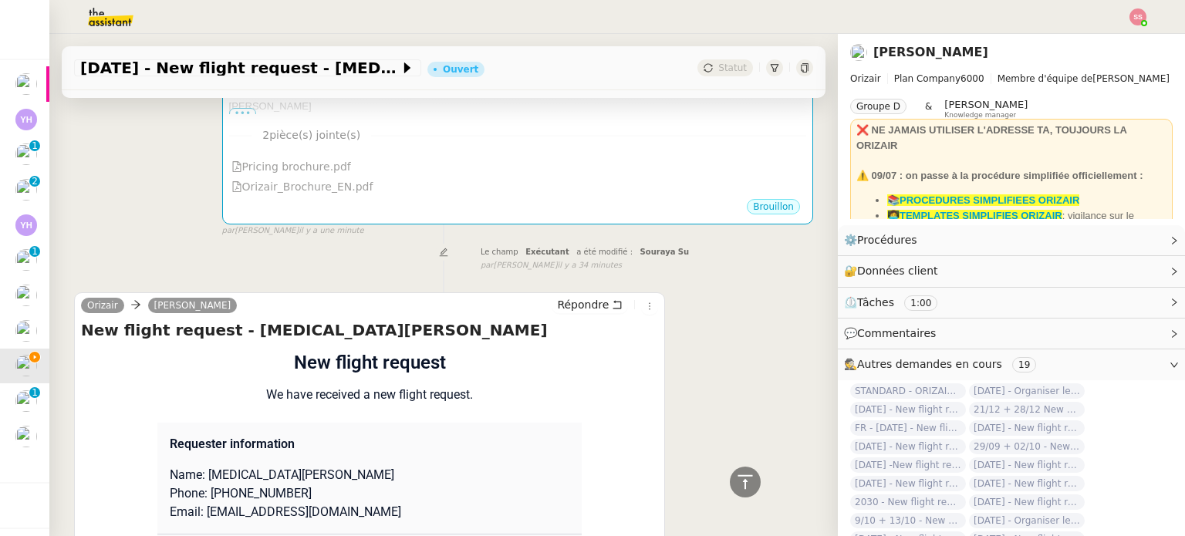
scroll to position [154, 0]
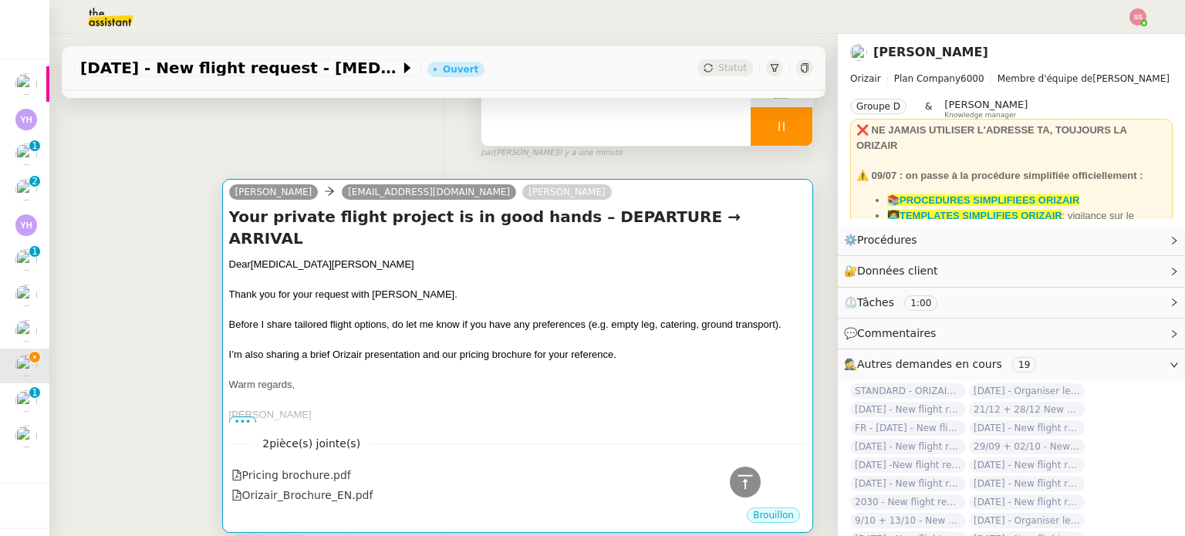
click at [545, 302] on div at bounding box center [517, 309] width 577 height 15
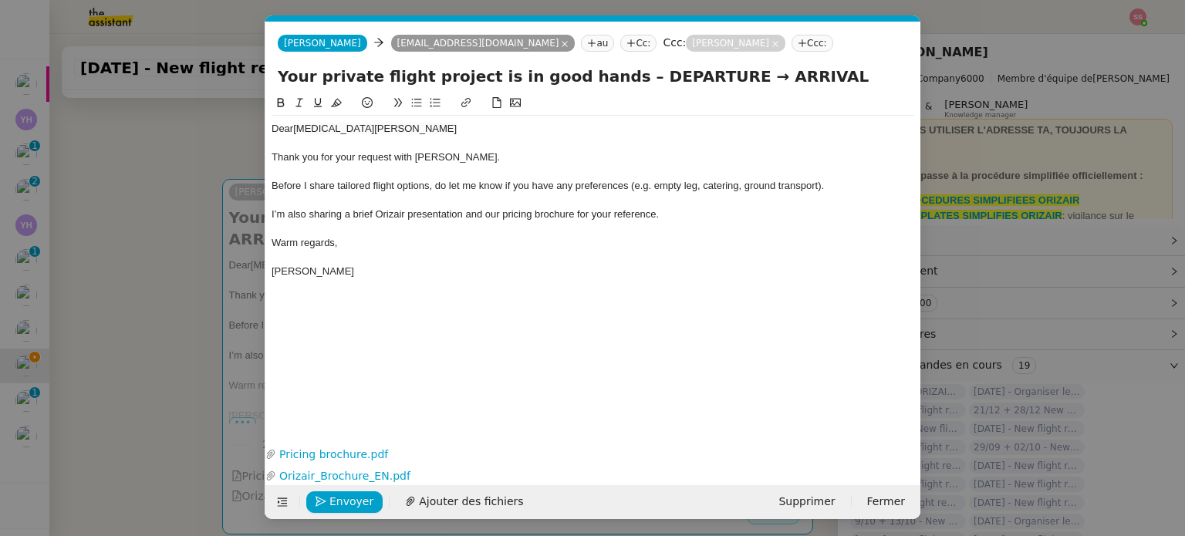
scroll to position [0, 47]
drag, startPoint x: 691, startPoint y: 77, endPoint x: 602, endPoint y: 79, distance: 89.5
click at [602, 79] on input "Your private flight project is in good hands – DEPARTURE → ARRIVAL" at bounding box center [593, 76] width 630 height 23
paste input "[GEOGRAPHIC_DATA]"
type input "Your private flight project is in good hands – [GEOGRAPHIC_DATA] → ARRIVAL"
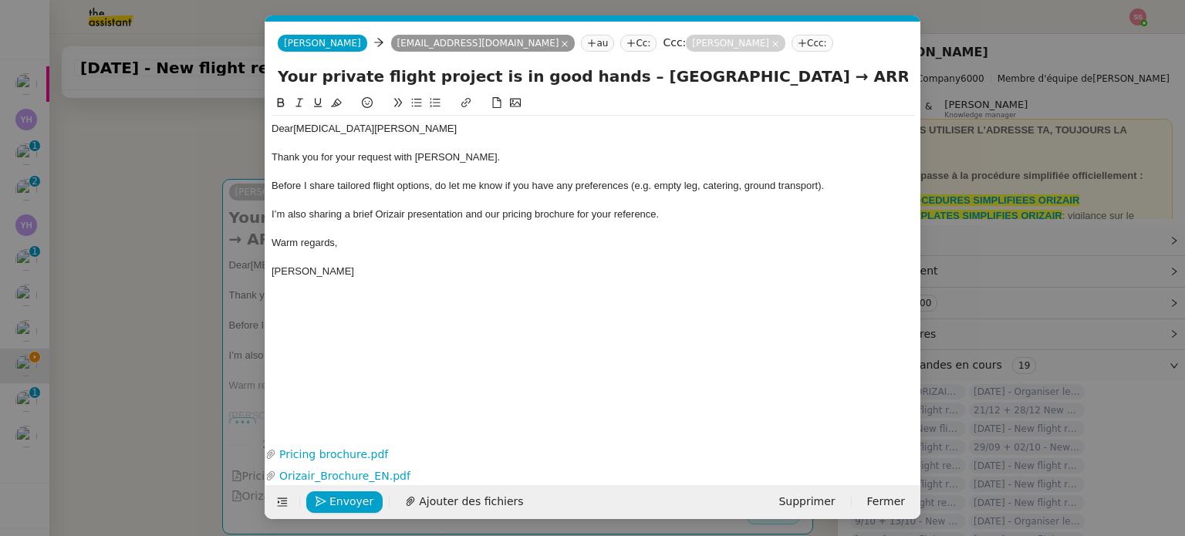
click at [188, 288] on nz-modal-container "acc Service ✈️Orizair - Acc usé de réception de la demande (FR) - En cours de v…" at bounding box center [592, 268] width 1185 height 536
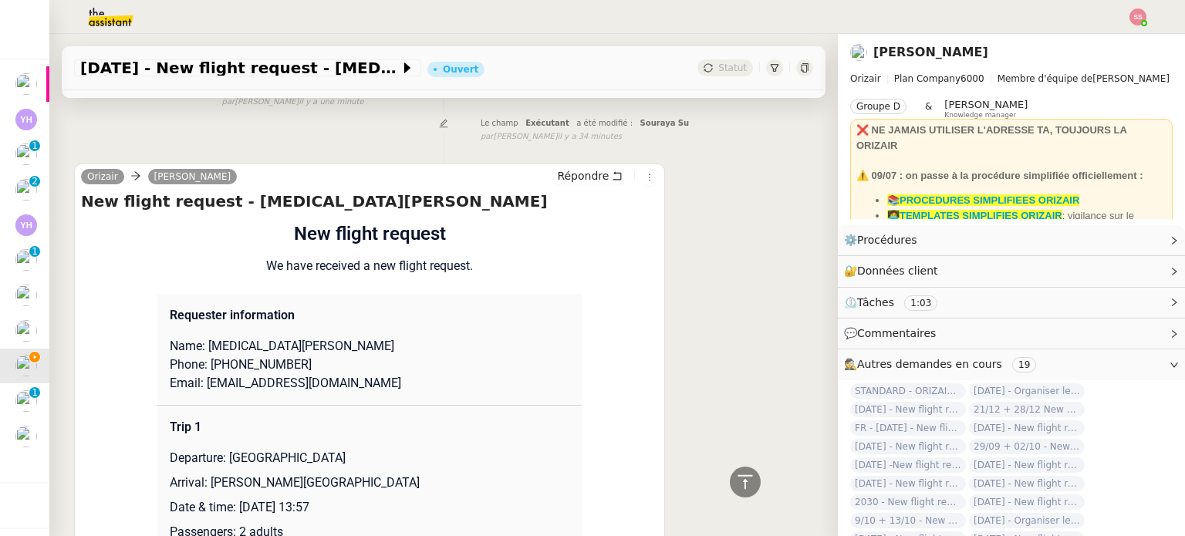
scroll to position [617, 0]
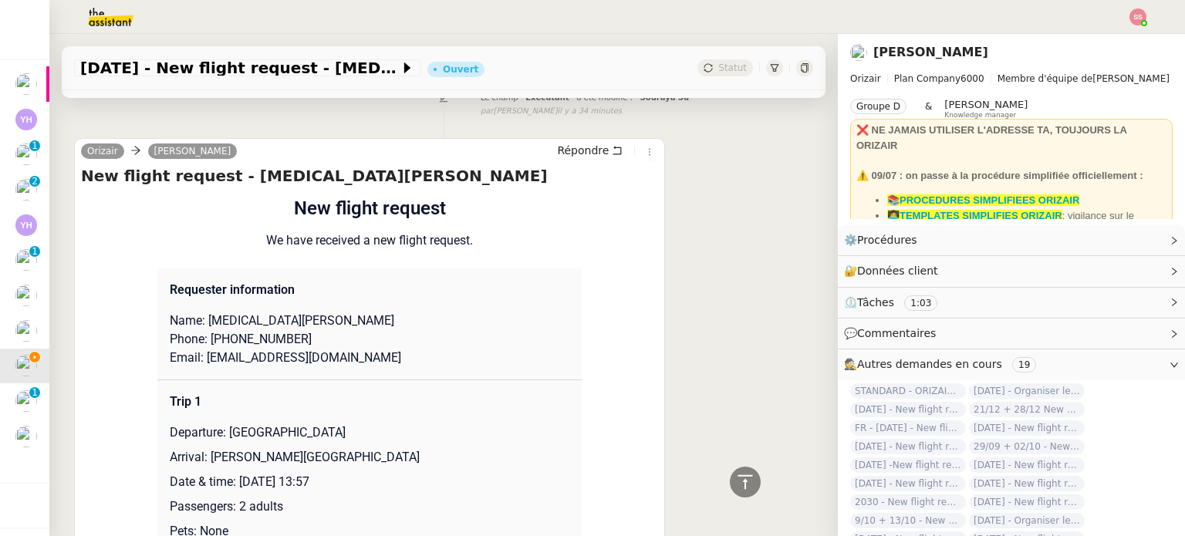
drag, startPoint x: 203, startPoint y: 459, endPoint x: 441, endPoint y: 448, distance: 238.6
click at [441, 448] on td "Trip 1 Departure: [PERSON_NAME][GEOGRAPHIC_DATA] Arrival: [PERSON_NAME][GEOGRAP…" at bounding box center [369, 479] width 424 height 198
copy p "[PERSON_NAME][GEOGRAPHIC_DATA]"
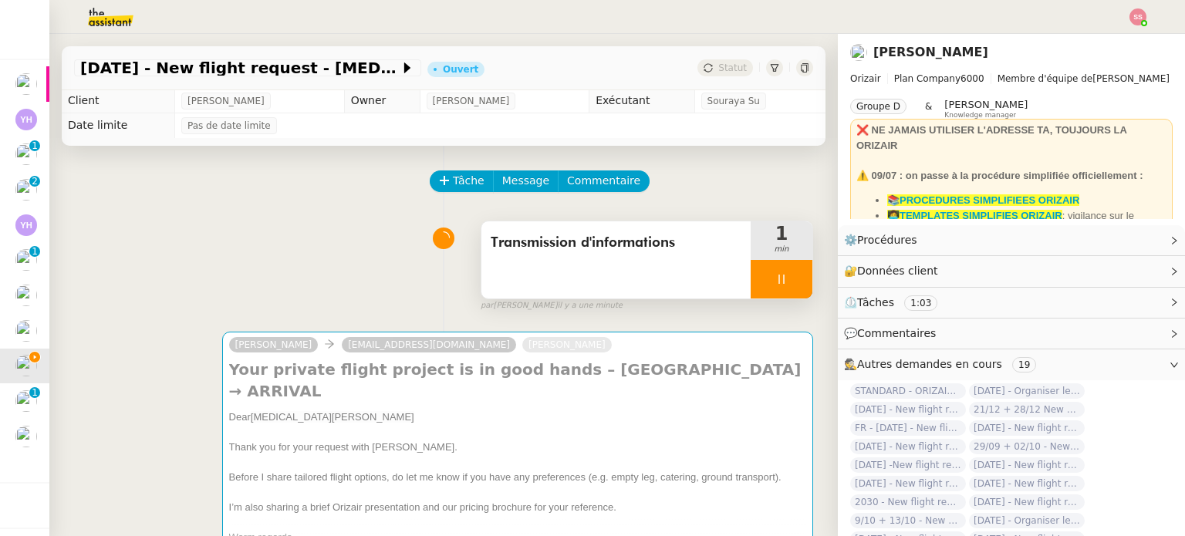
scroll to position [0, 0]
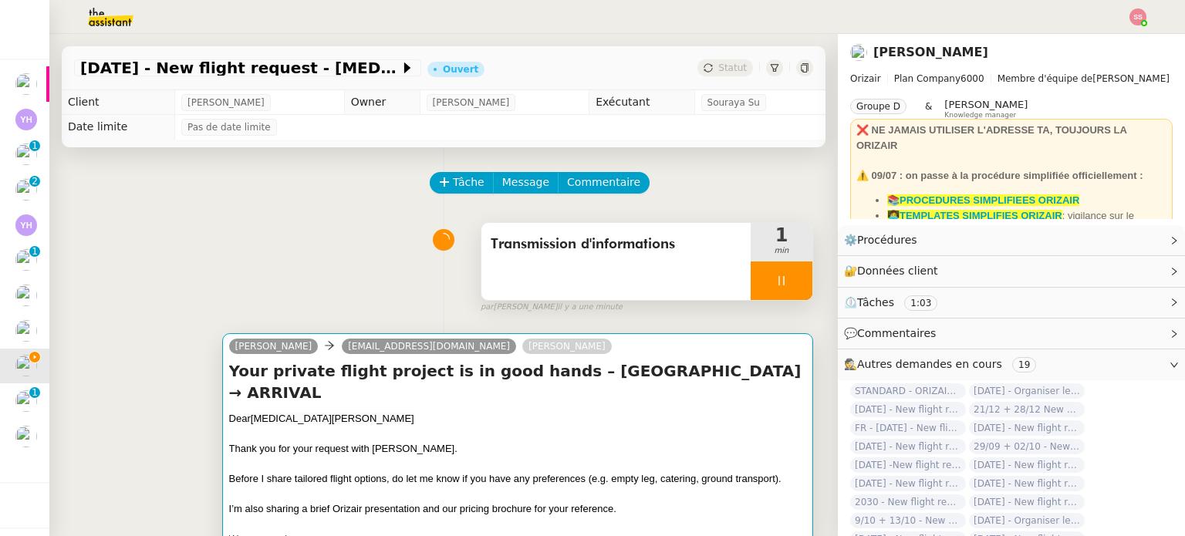
click at [444, 435] on div at bounding box center [517, 434] width 577 height 15
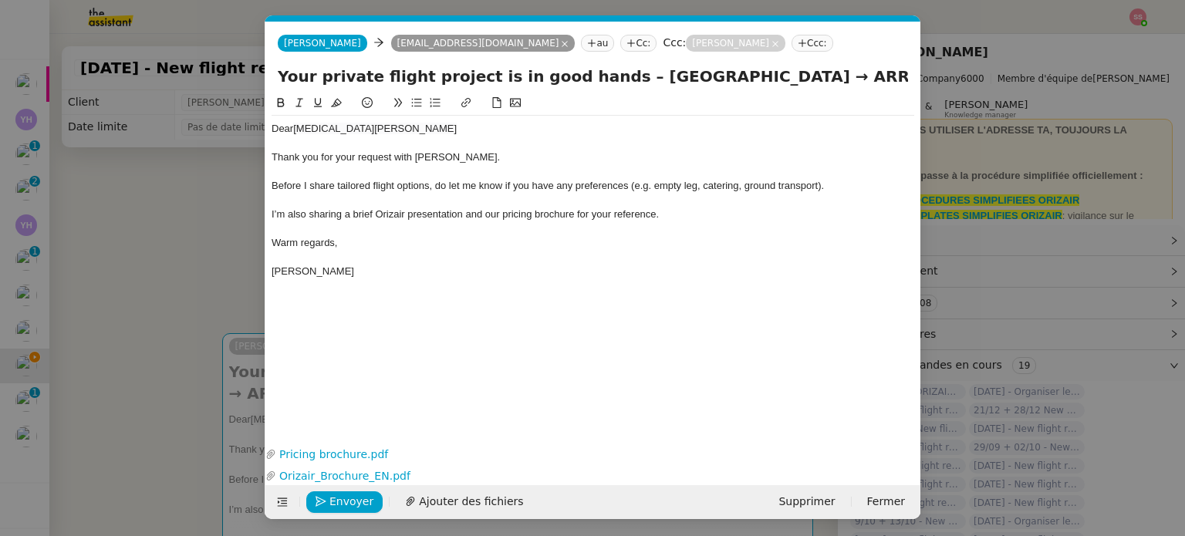
scroll to position [0, 56]
drag, startPoint x: 895, startPoint y: 76, endPoint x: 916, endPoint y: 79, distance: 21.1
click at [916, 79] on div "Your private flight project is in good hands – [GEOGRAPHIC_DATA] → ARRIVAL" at bounding box center [592, 79] width 655 height 29
paste input "[PERSON_NAME][GEOGRAPHIC_DATA]"
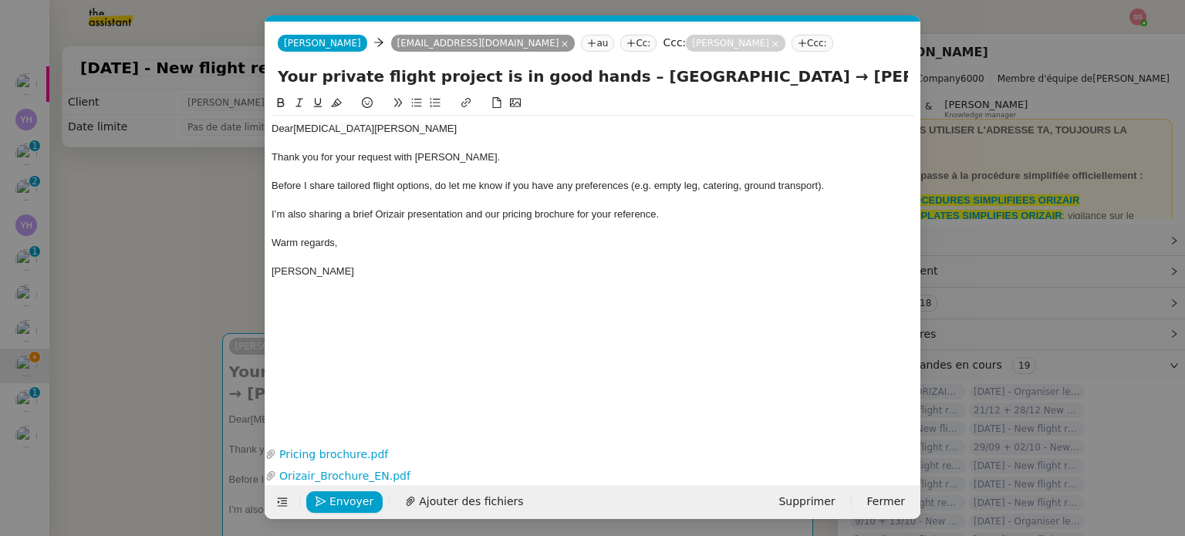
drag, startPoint x: 489, startPoint y: 76, endPoint x: 258, endPoint y: 89, distance: 231.0
click at [258, 89] on nz-modal-container "acc Service ✈️Orizair - Acc usé de réception de la demande (FR) - En cours de v…" at bounding box center [592, 268] width 1185 height 536
type input "Your private flight project is in good hands – [GEOGRAPHIC_DATA] → [PERSON_NAME…"
click at [406, 182] on span "Before I share tailored flight options, do let me know if you have any preferen…" at bounding box center [548, 186] width 552 height 12
click at [346, 499] on span "Envoyer" at bounding box center [351, 502] width 44 height 18
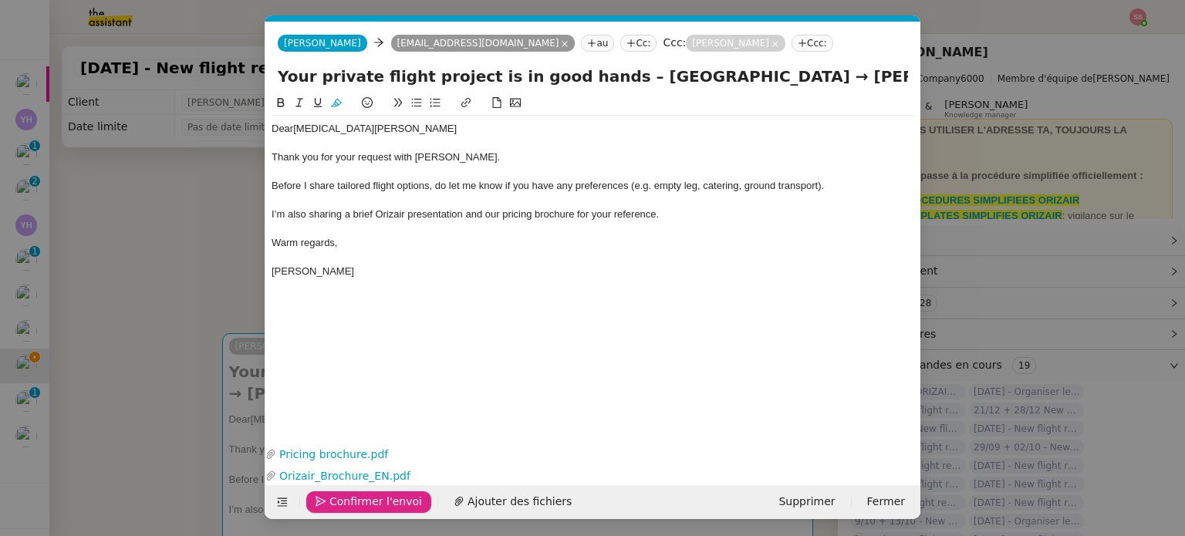
click at [346, 496] on span "Confirmer l'envoi" at bounding box center [375, 502] width 93 height 18
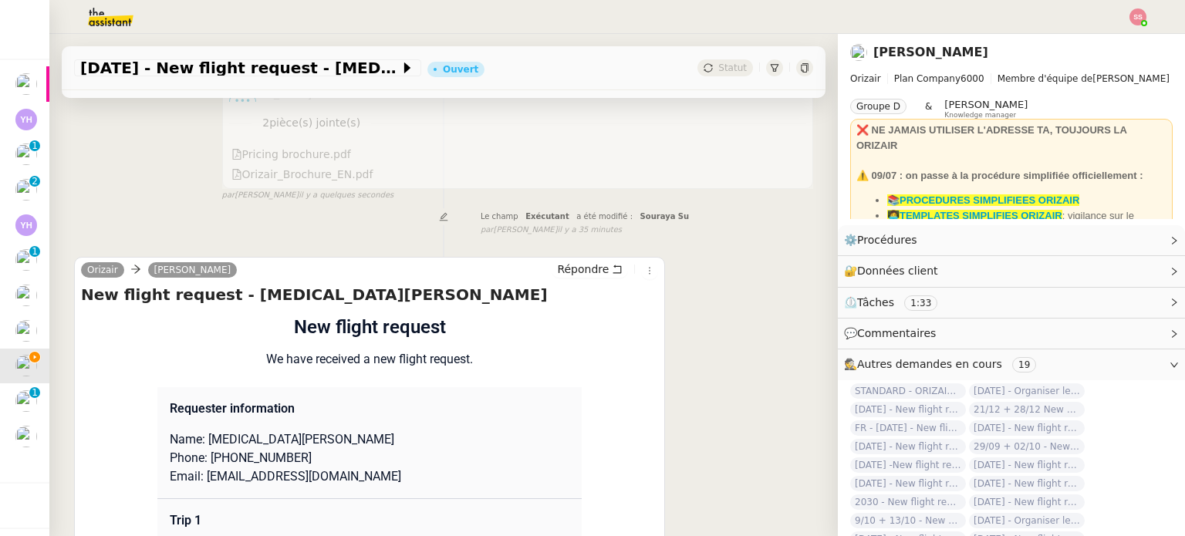
scroll to position [540, 0]
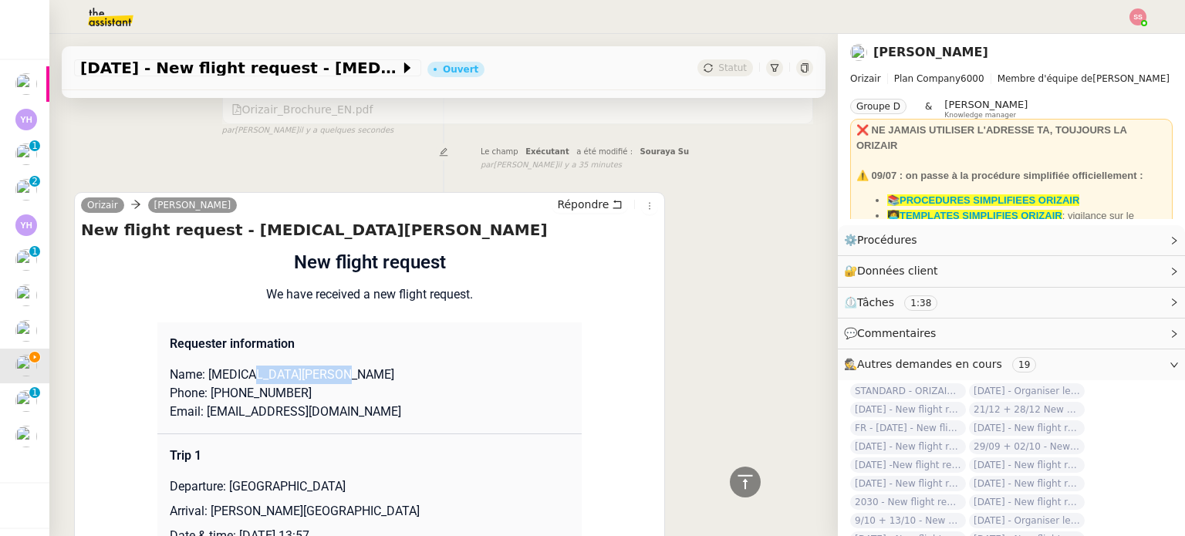
drag, startPoint x: 235, startPoint y: 373, endPoint x: 346, endPoint y: 376, distance: 111.1
click at [346, 376] on p "Name: [MEDICAL_DATA][PERSON_NAME]" at bounding box center [370, 375] width 400 height 19
copy p "[PERSON_NAME]"
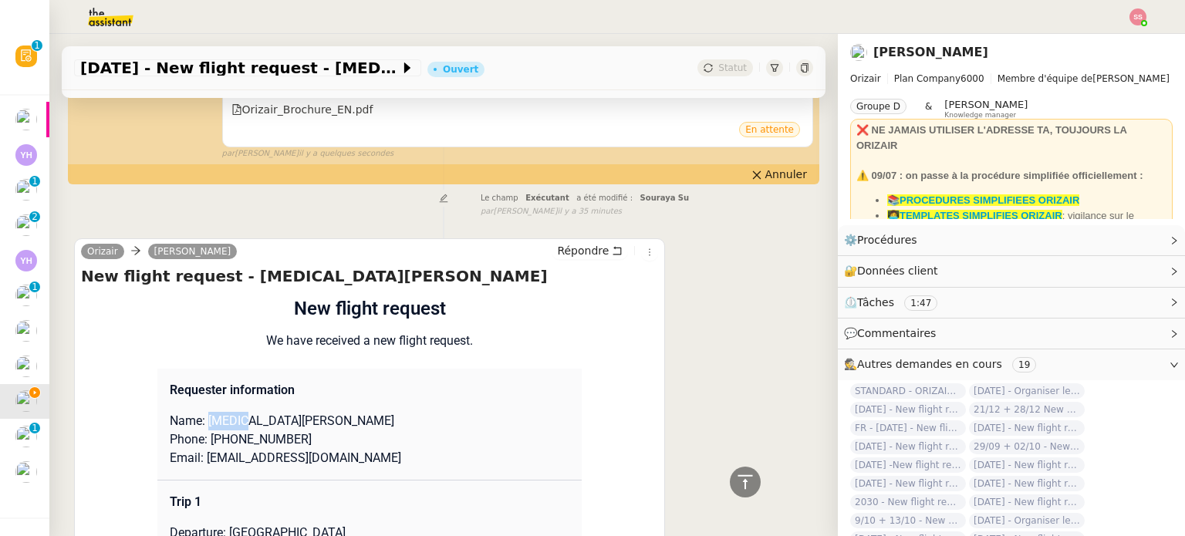
drag, startPoint x: 234, startPoint y: 423, endPoint x: 201, endPoint y: 420, distance: 32.5
click at [201, 420] on p "Name: [MEDICAL_DATA][PERSON_NAME]" at bounding box center [370, 421] width 400 height 19
copy p "[MEDICAL_DATA]"
drag, startPoint x: 208, startPoint y: 441, endPoint x: 298, endPoint y: 441, distance: 89.5
click at [298, 441] on p "Phone: [PHONE_NUMBER]" at bounding box center [370, 439] width 400 height 19
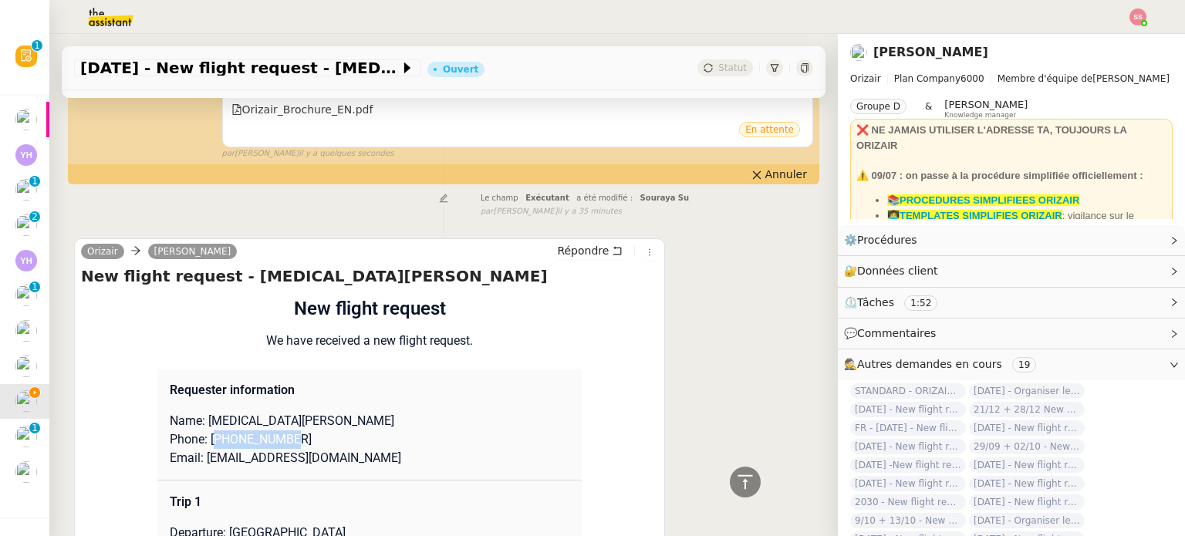
copy p "41794284939"
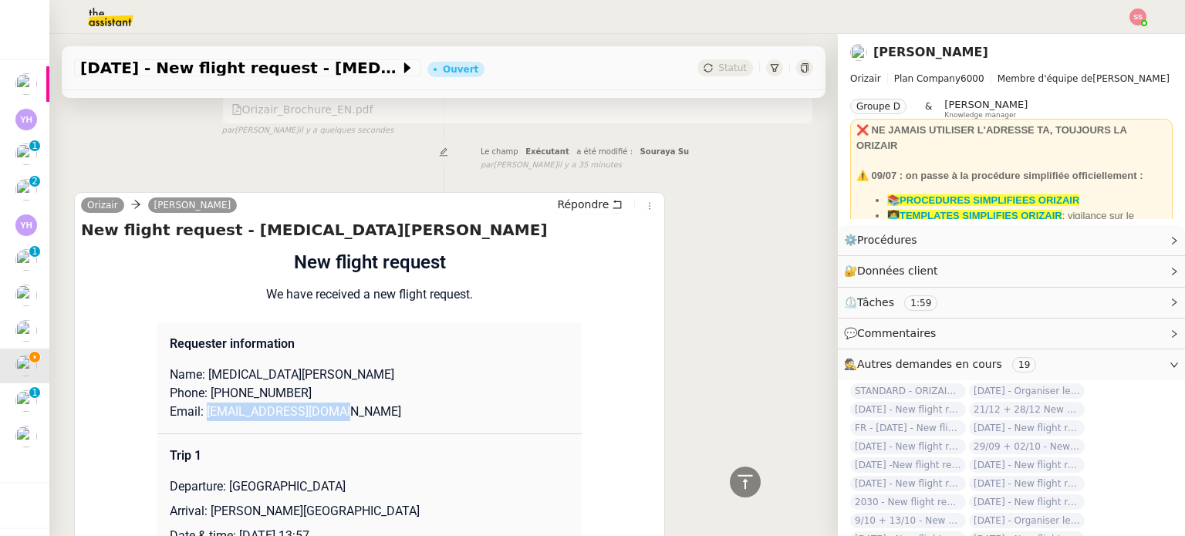
drag, startPoint x: 199, startPoint y: 416, endPoint x: 322, endPoint y: 420, distance: 122.7
click at [322, 420] on p "Email: [EMAIL_ADDRESS][DOMAIN_NAME]" at bounding box center [370, 412] width 400 height 19
copy p "[EMAIL_ADDRESS][DOMAIN_NAME]"
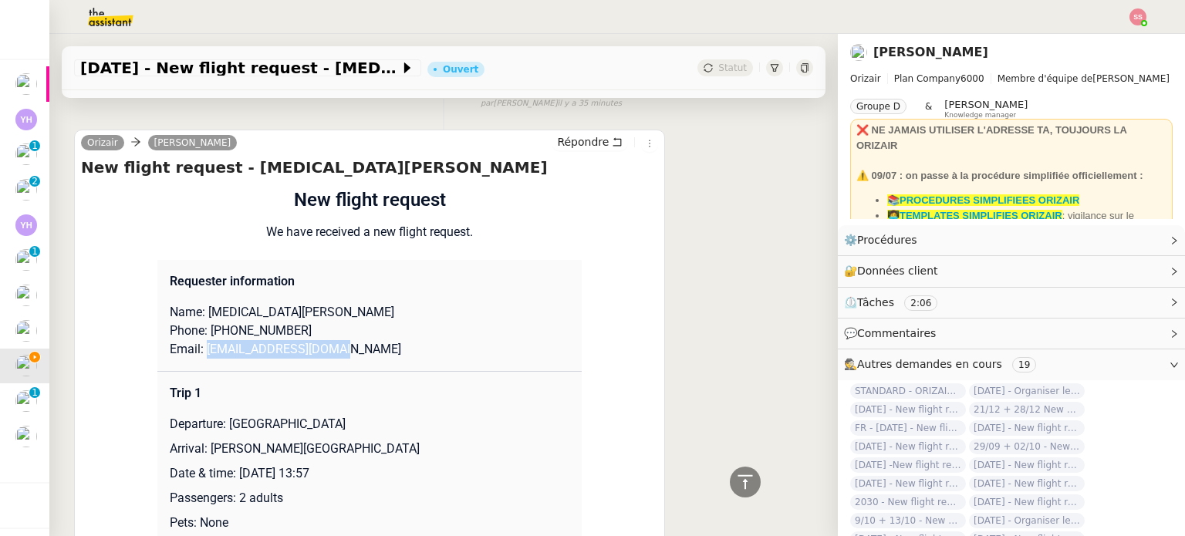
scroll to position [694, 0]
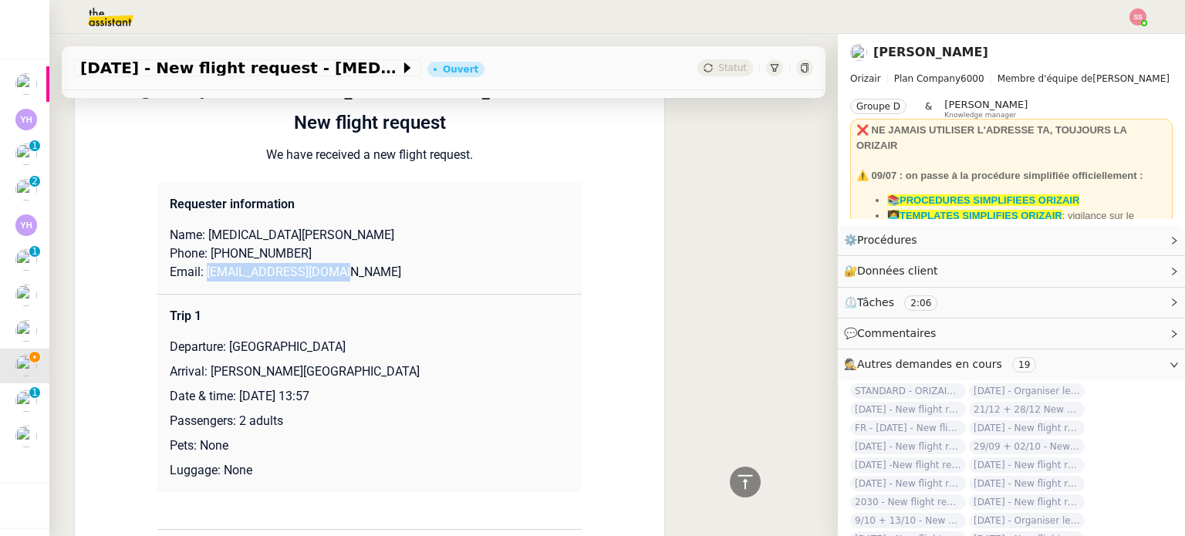
drag, startPoint x: 222, startPoint y: 352, endPoint x: 451, endPoint y: 357, distance: 228.4
click at [451, 356] on p "Departure: [GEOGRAPHIC_DATA]" at bounding box center [370, 347] width 400 height 19
copy p "[GEOGRAPHIC_DATA]"
drag, startPoint x: 202, startPoint y: 373, endPoint x: 425, endPoint y: 373, distance: 223.0
click at [425, 373] on p "Arrival: [PERSON_NAME][GEOGRAPHIC_DATA]" at bounding box center [370, 372] width 400 height 19
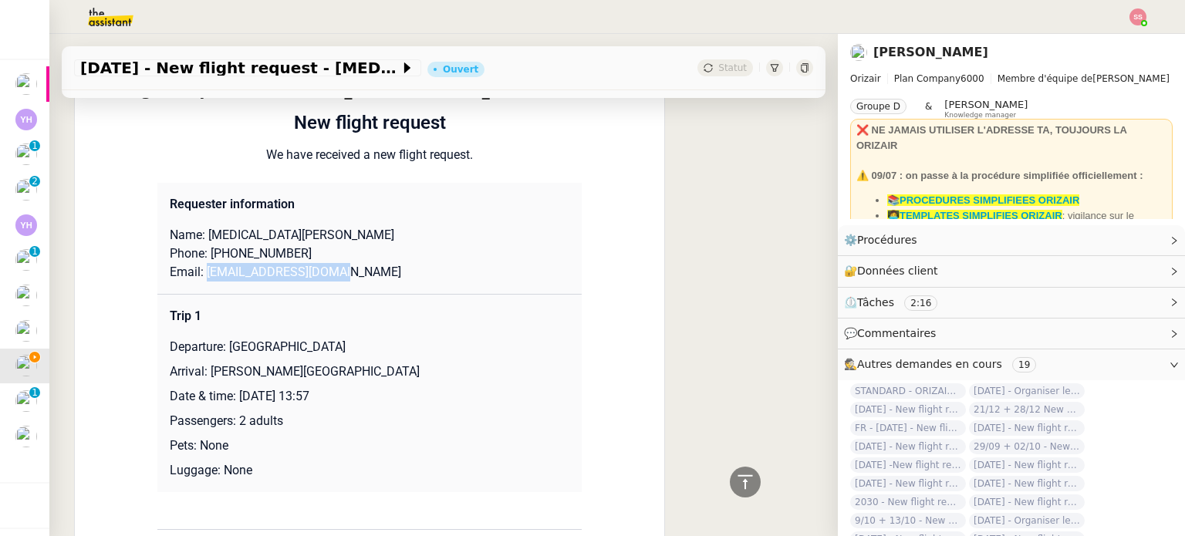
copy p "[PERSON_NAME][GEOGRAPHIC_DATA]"
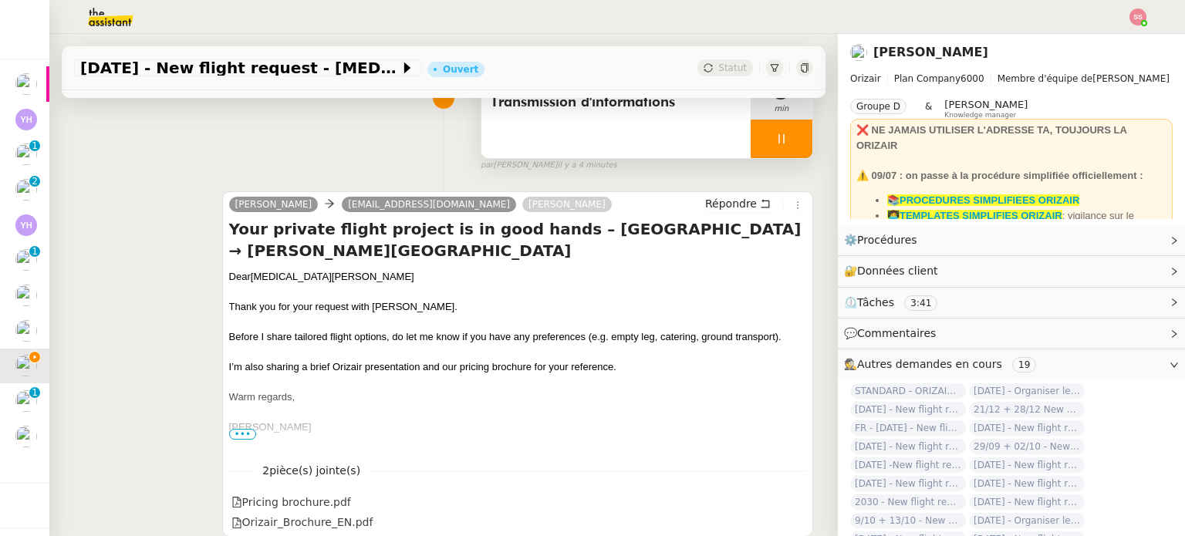
scroll to position [0, 0]
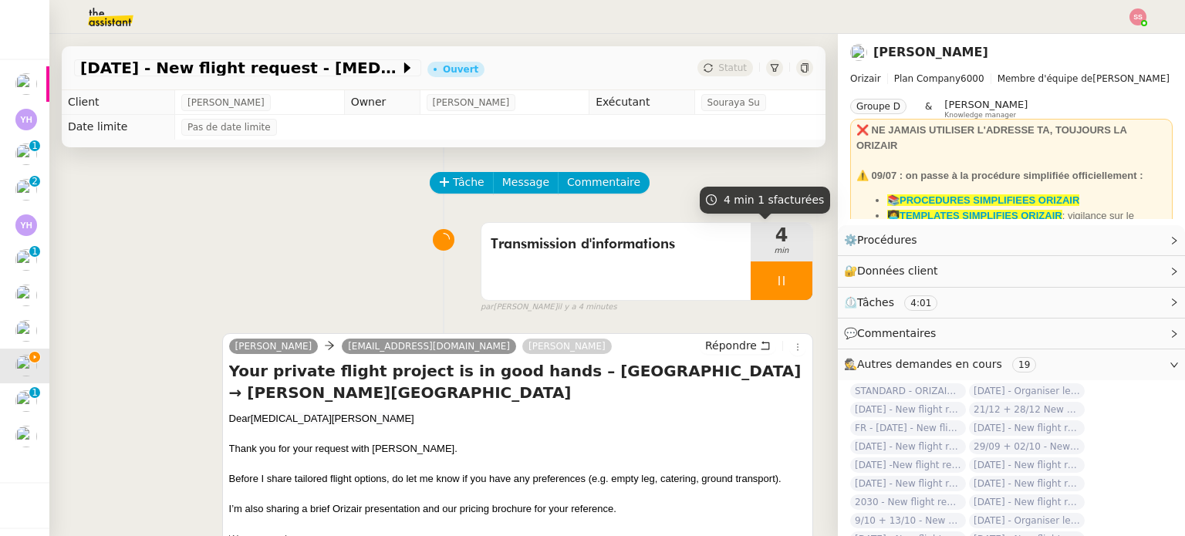
click at [758, 292] on div at bounding box center [782, 281] width 62 height 39
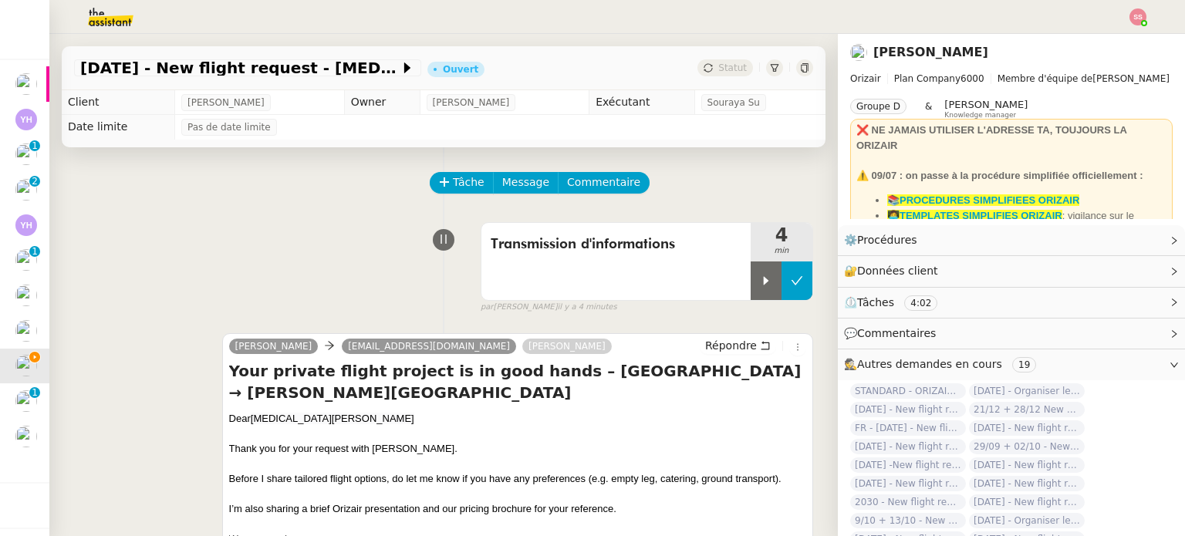
click at [791, 285] on icon at bounding box center [797, 281] width 12 height 12
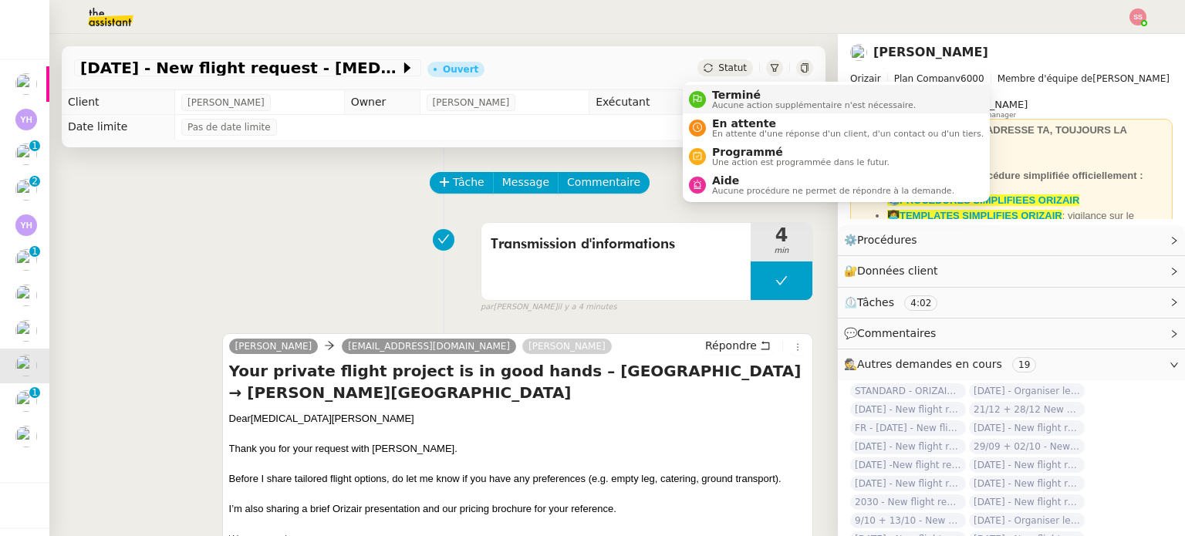
drag, startPoint x: 721, startPoint y: 67, endPoint x: 734, endPoint y: 112, distance: 46.9
click at [721, 67] on span "Statut" at bounding box center [732, 67] width 29 height 11
click at [731, 130] on span "En attente d'une réponse d'un client, d'un contact ou d'un tiers." at bounding box center [848, 134] width 272 height 8
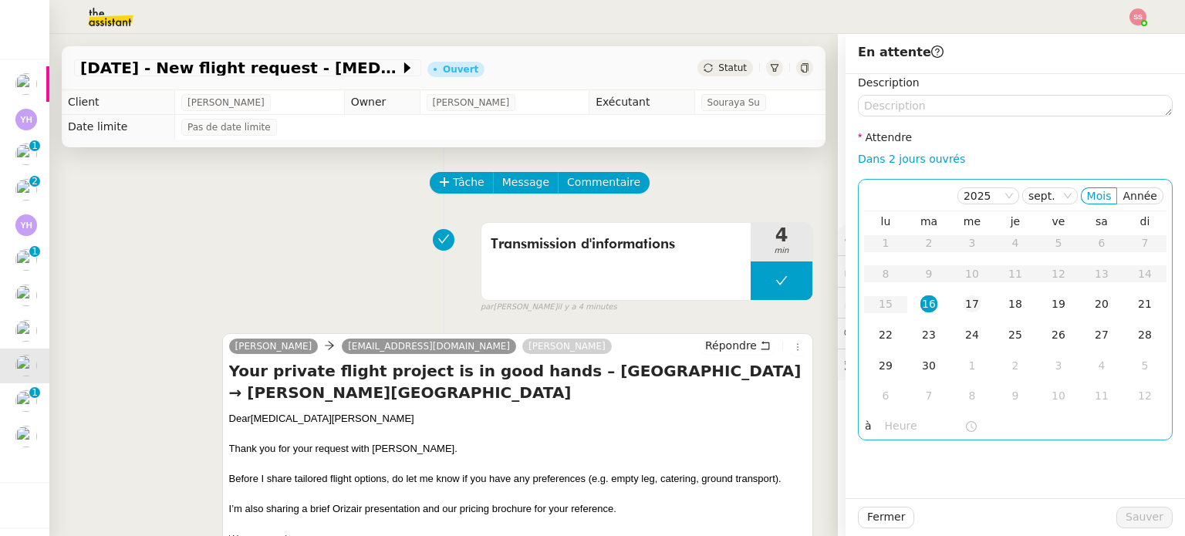
click at [964, 302] on div "17" at bounding box center [972, 303] width 17 height 17
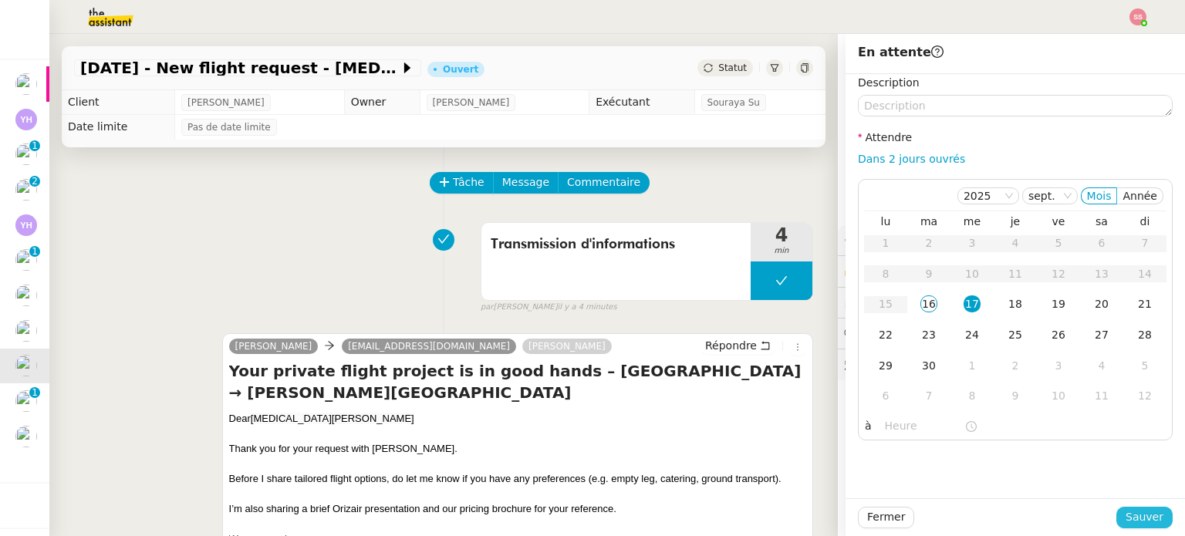
click at [1138, 513] on span "Sauver" at bounding box center [1145, 517] width 38 height 18
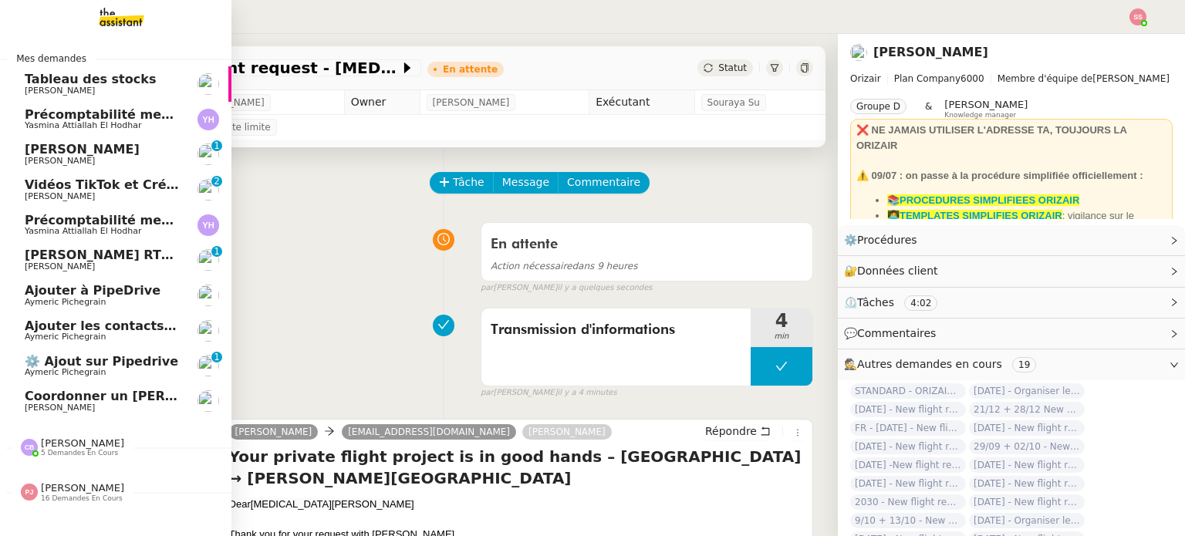
click at [113, 404] on span "[PERSON_NAME]" at bounding box center [103, 407] width 156 height 9
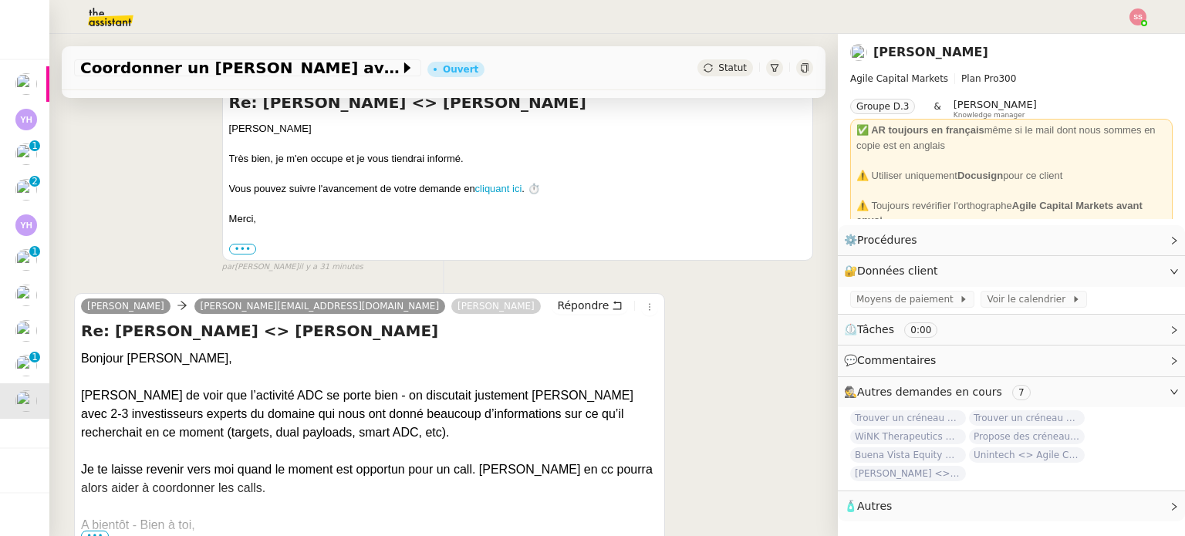
scroll to position [348, 0]
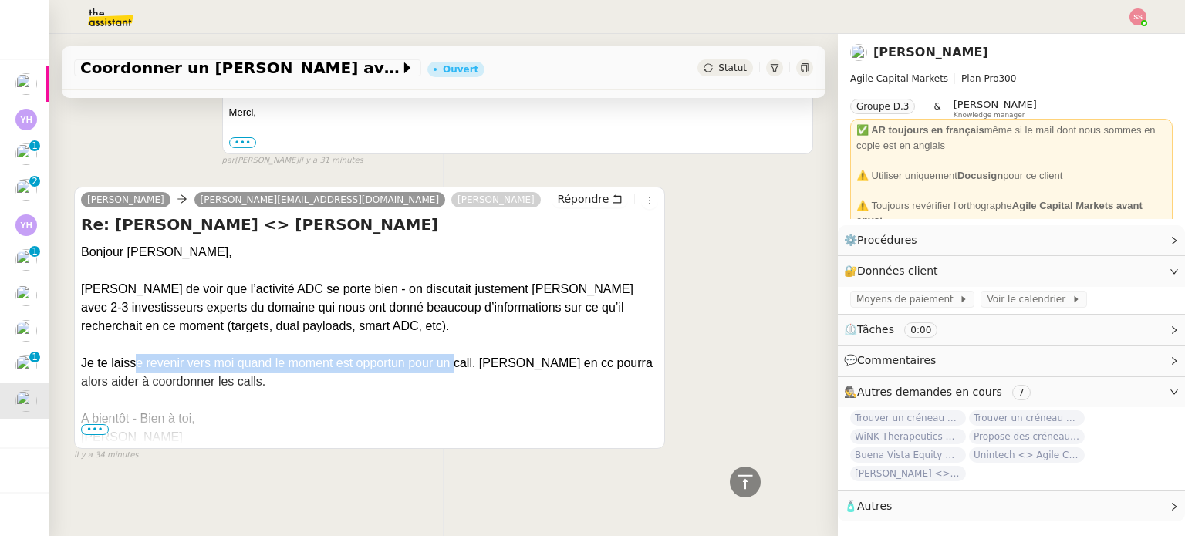
drag, startPoint x: 135, startPoint y: 351, endPoint x: 454, endPoint y: 353, distance: 318.6
click at [454, 354] on div "Je te laisse revenir vers moi quand le moment est opportun pour un call. [PERSO…" at bounding box center [369, 372] width 577 height 37
click at [699, 70] on div "Statut" at bounding box center [725, 67] width 56 height 17
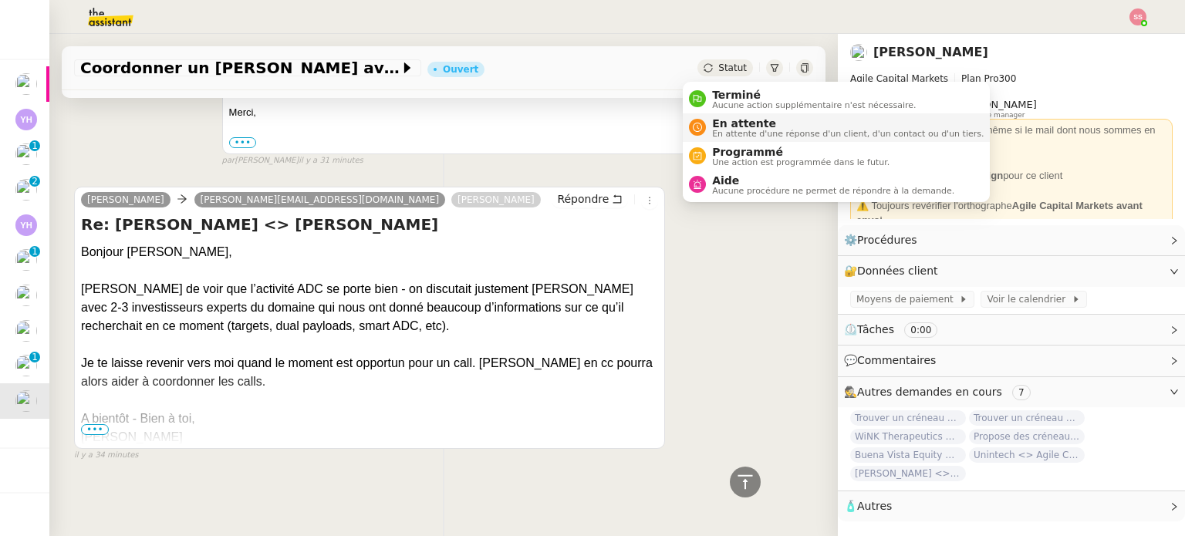
click at [711, 127] on div "En attente En attente d'une réponse d'un client, d'un contact ou d'un tiers." at bounding box center [845, 127] width 278 height 21
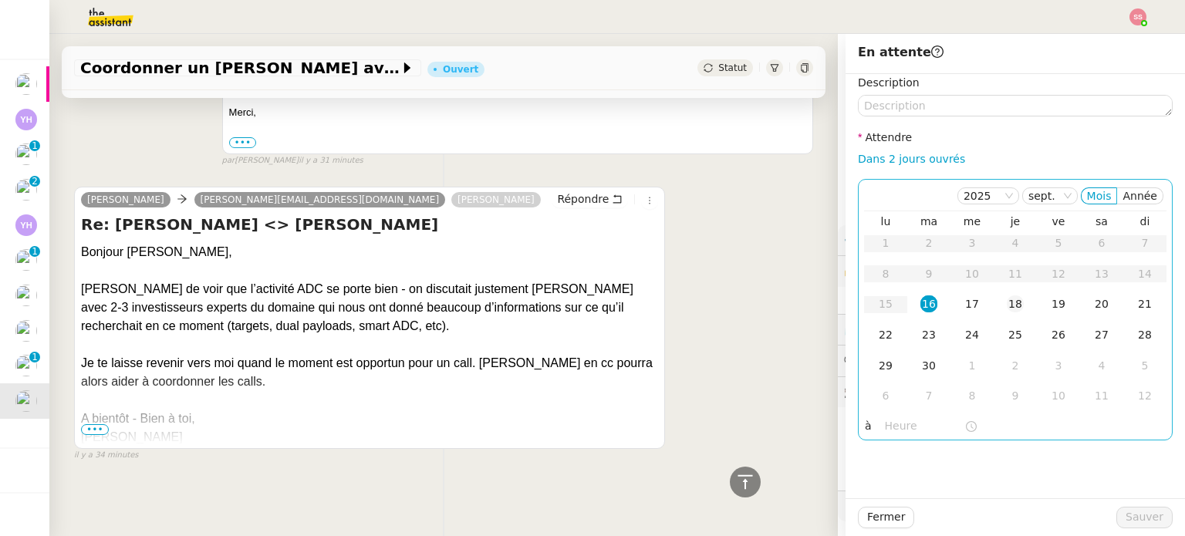
click at [1010, 306] on div "18" at bounding box center [1015, 303] width 17 height 17
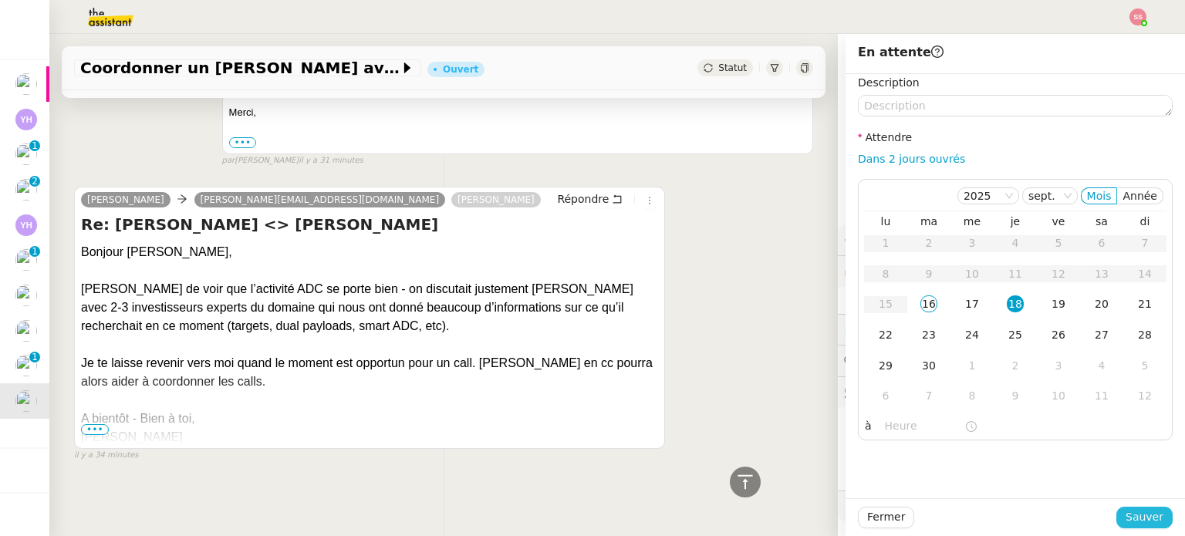
click at [1142, 515] on span "Sauver" at bounding box center [1145, 517] width 38 height 18
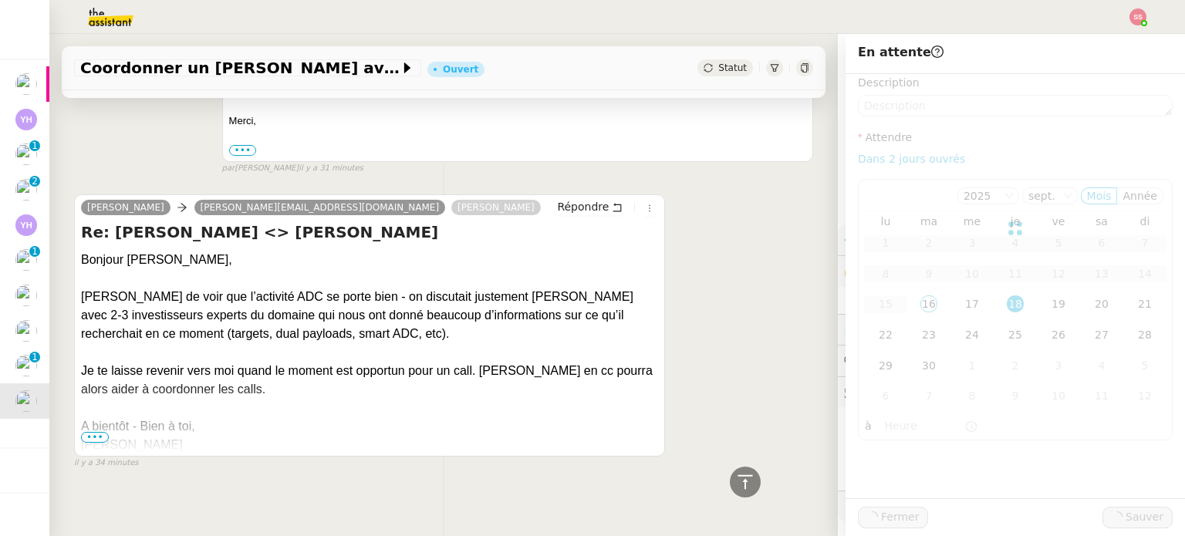
scroll to position [366, 0]
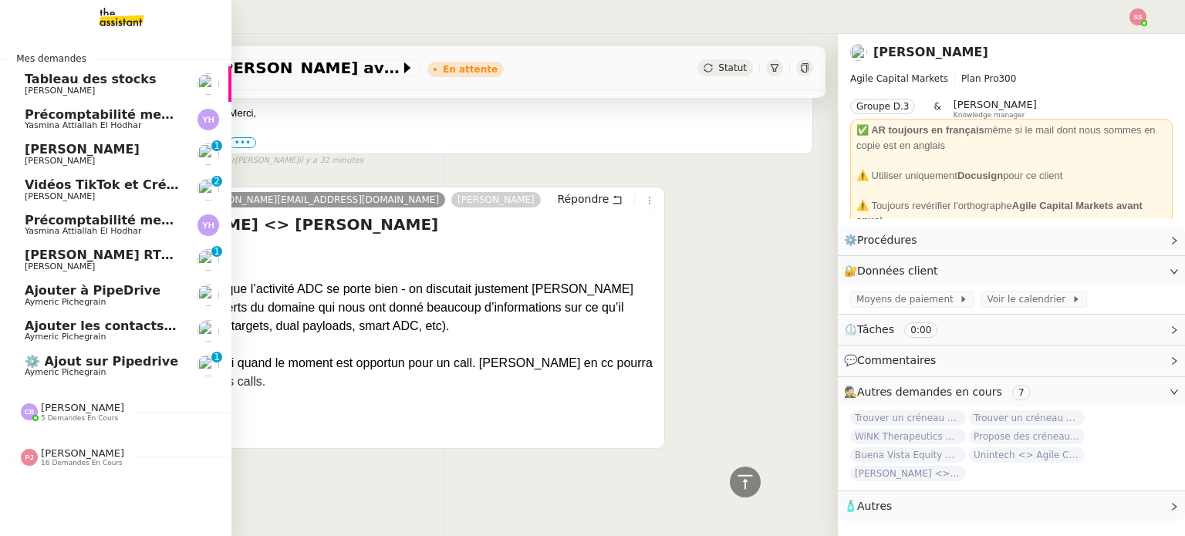
drag, startPoint x: 141, startPoint y: 184, endPoint x: 213, endPoint y: 187, distance: 71.8
click at [141, 184] on span "Vidéos TikTok et Créatives META - septembre 2025" at bounding box center [201, 184] width 353 height 15
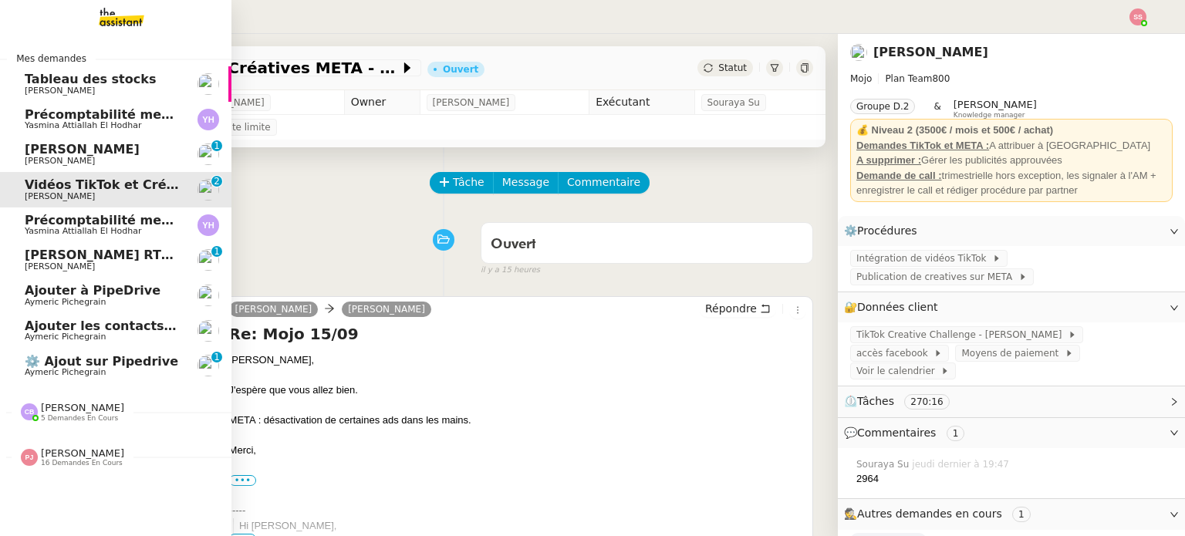
click at [111, 356] on span "⚙️ Ajout sur Pipedrive" at bounding box center [102, 361] width 154 height 15
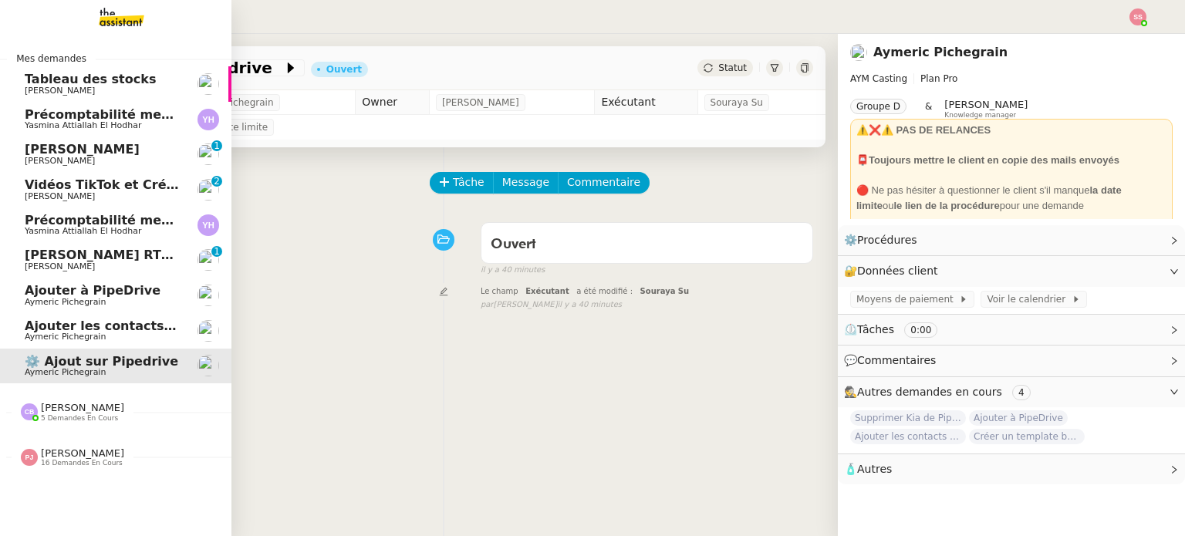
click at [105, 252] on span "[PERSON_NAME] RTP [PERSON_NAME][GEOGRAPHIC_DATA]" at bounding box center [229, 255] width 409 height 15
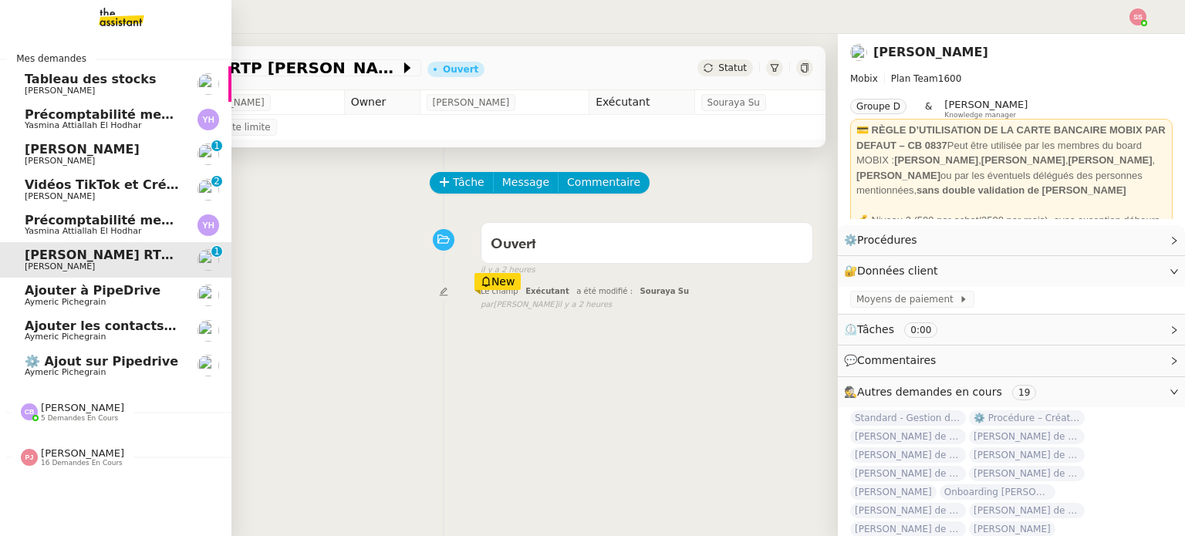
click at [114, 225] on span "Précomptabilité mensuelle de la SCI du Clos [PERSON_NAME] - septembre 2025" at bounding box center [302, 220] width 554 height 15
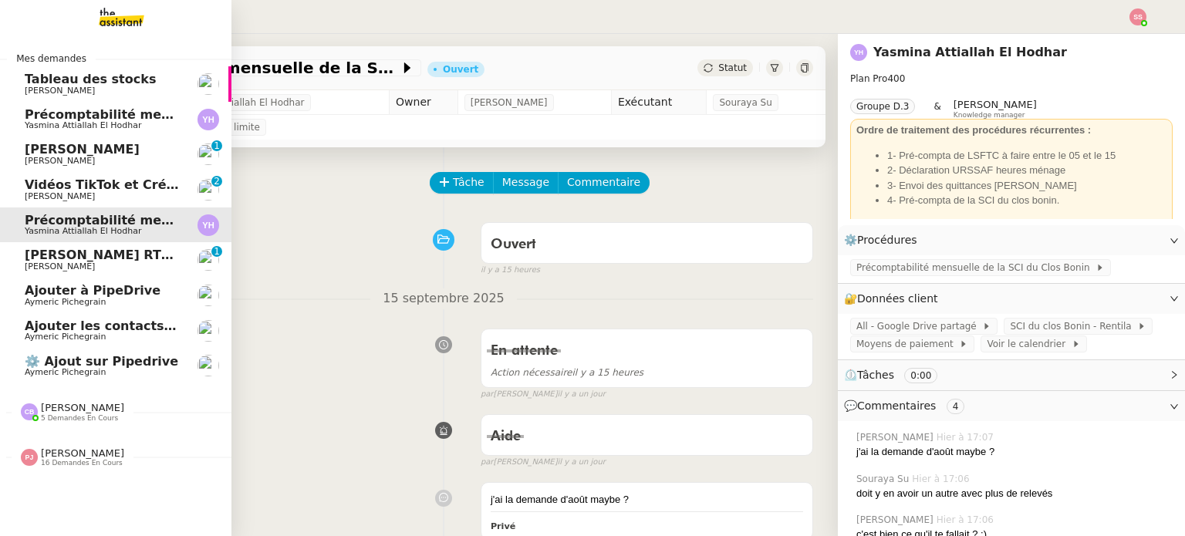
drag, startPoint x: 79, startPoint y: 459, endPoint x: 80, endPoint y: 450, distance: 9.3
click at [79, 459] on span "16 demandes en cours" at bounding box center [82, 463] width 82 height 8
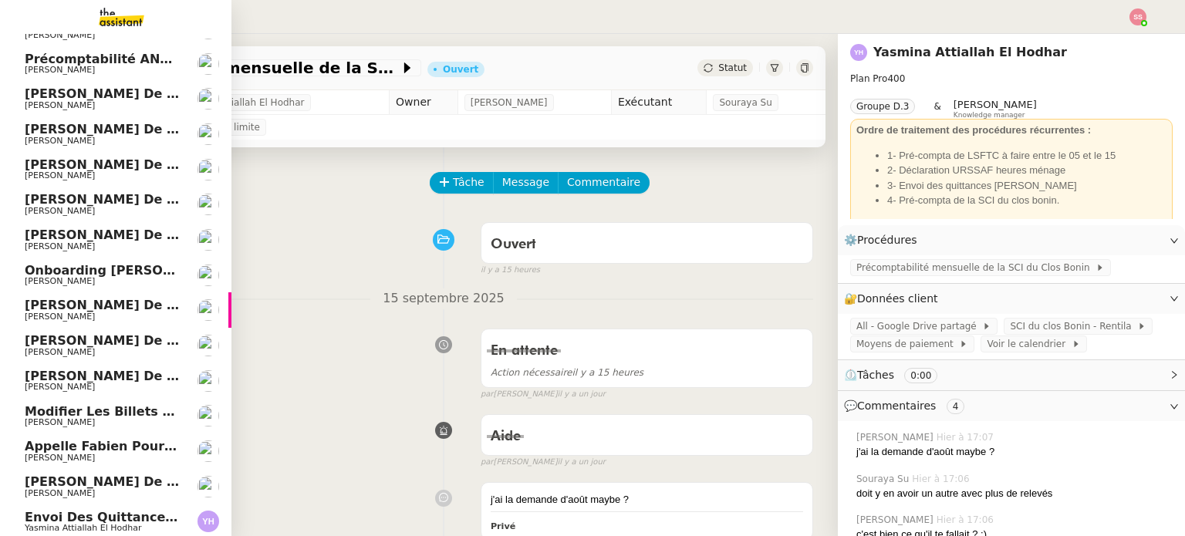
scroll to position [509, 0]
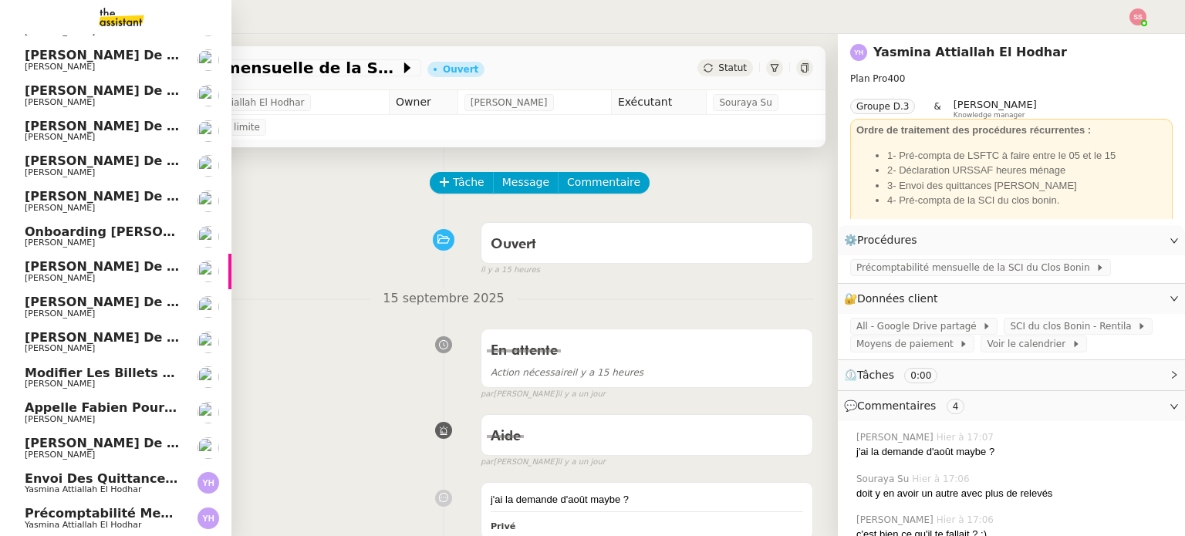
click at [106, 366] on span "Modifier les billets d'avion pour retour à [GEOGRAPHIC_DATA]" at bounding box center [245, 373] width 441 height 15
